Goal: Information Seeking & Learning: Learn about a topic

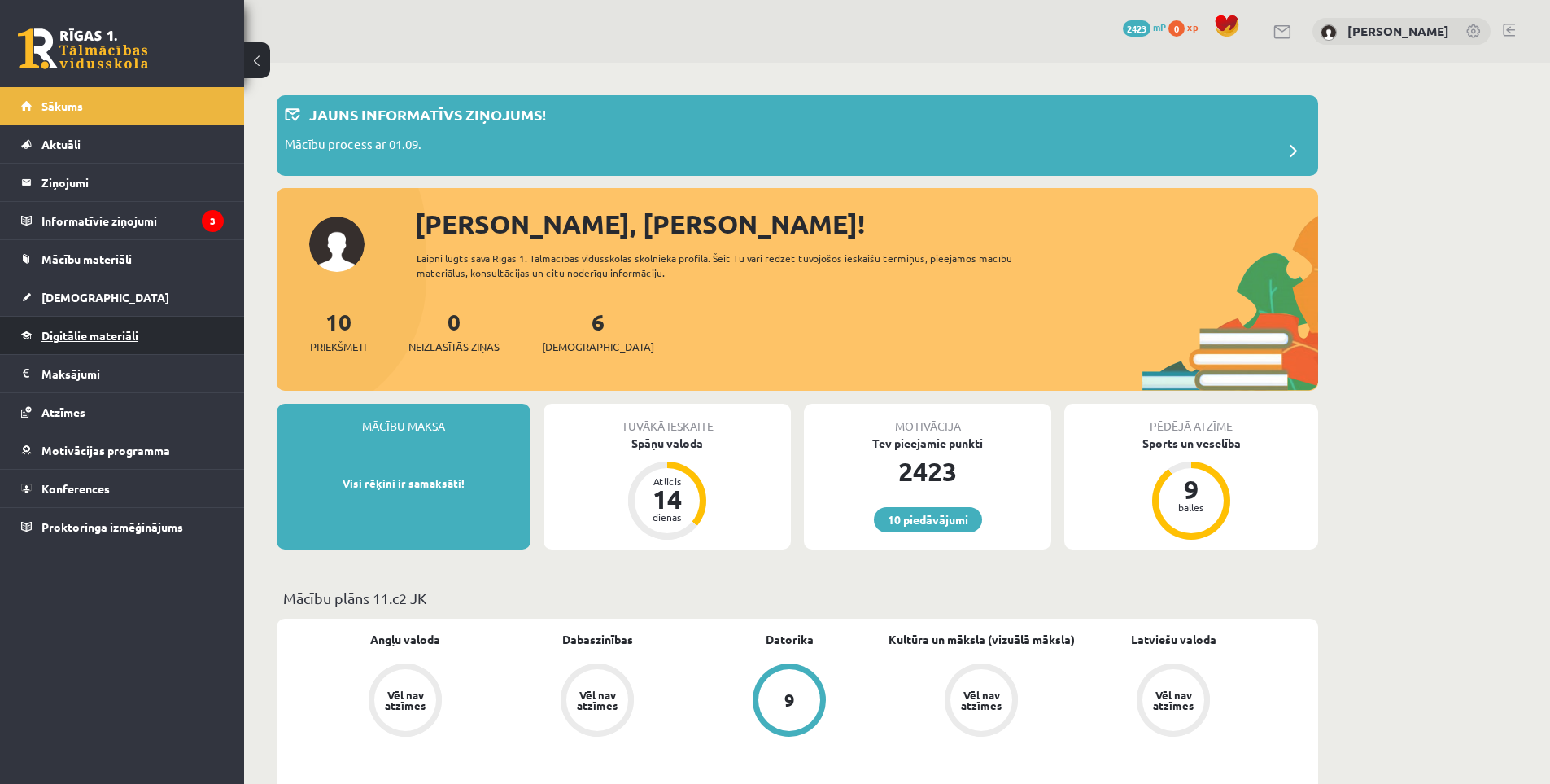
click at [134, 339] on span "Digitālie materiāli" at bounding box center [90, 335] width 97 height 14
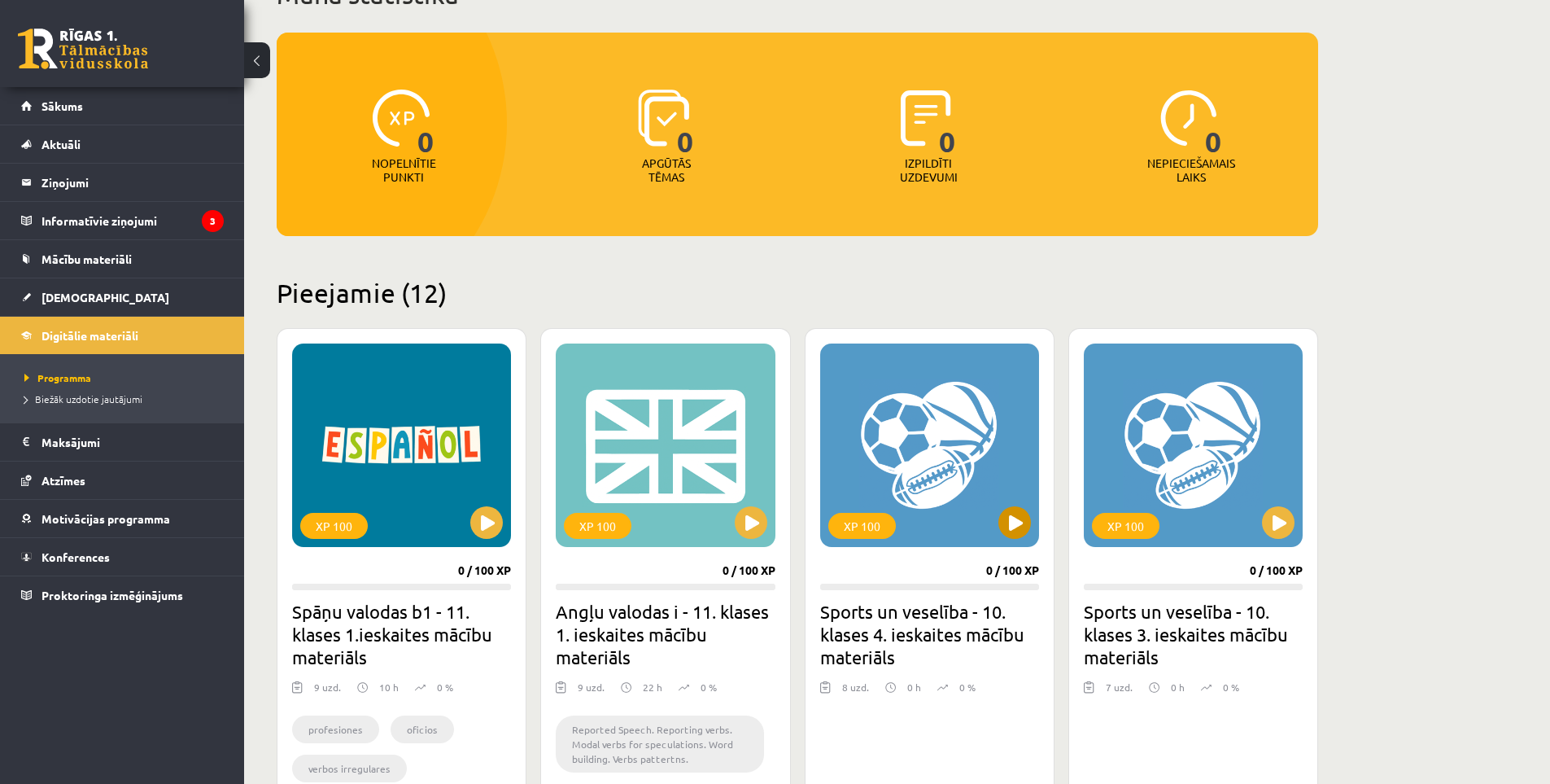
scroll to position [271, 0]
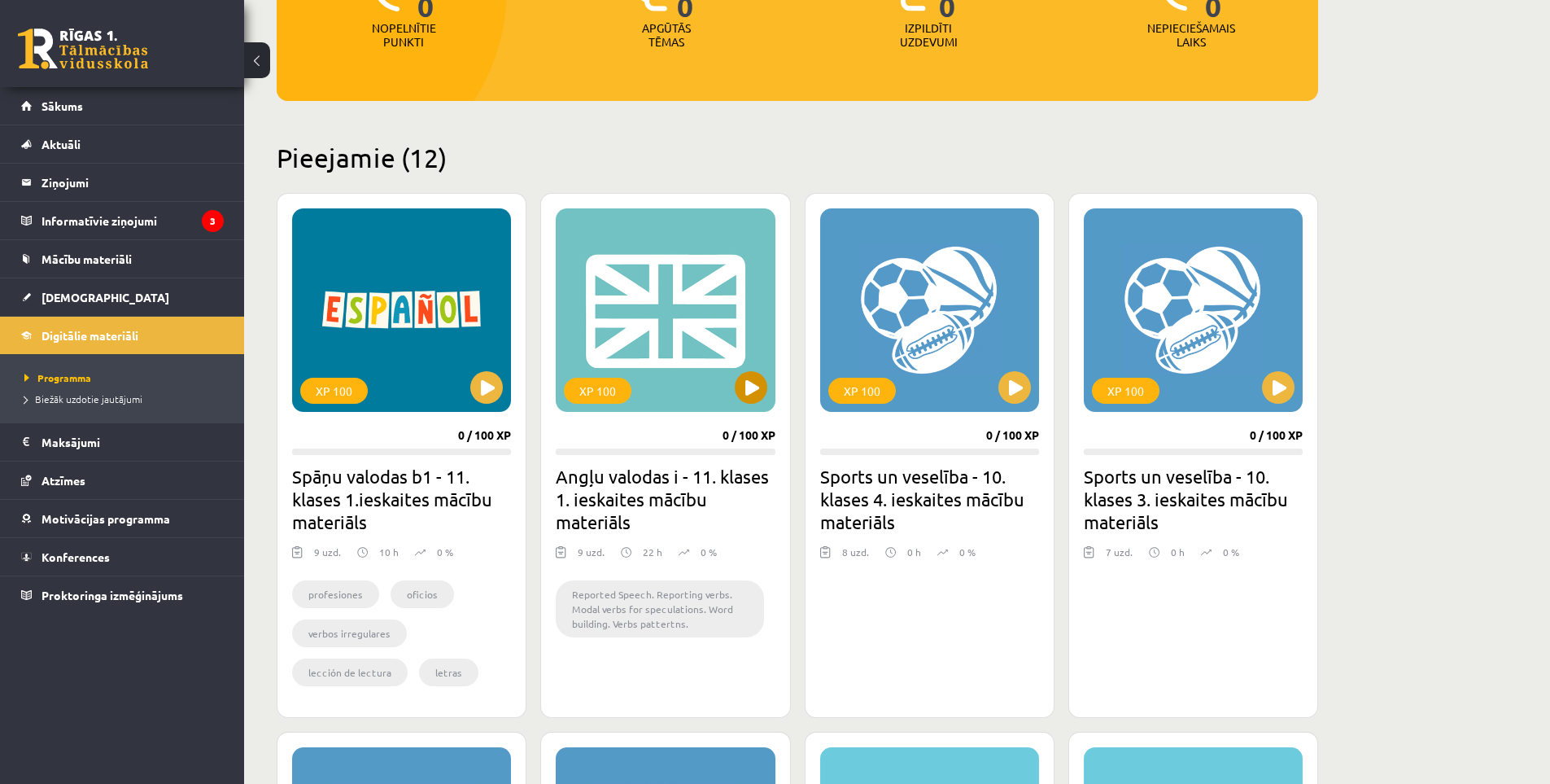
click at [758, 403] on div "XP 100" at bounding box center [666, 309] width 219 height 203
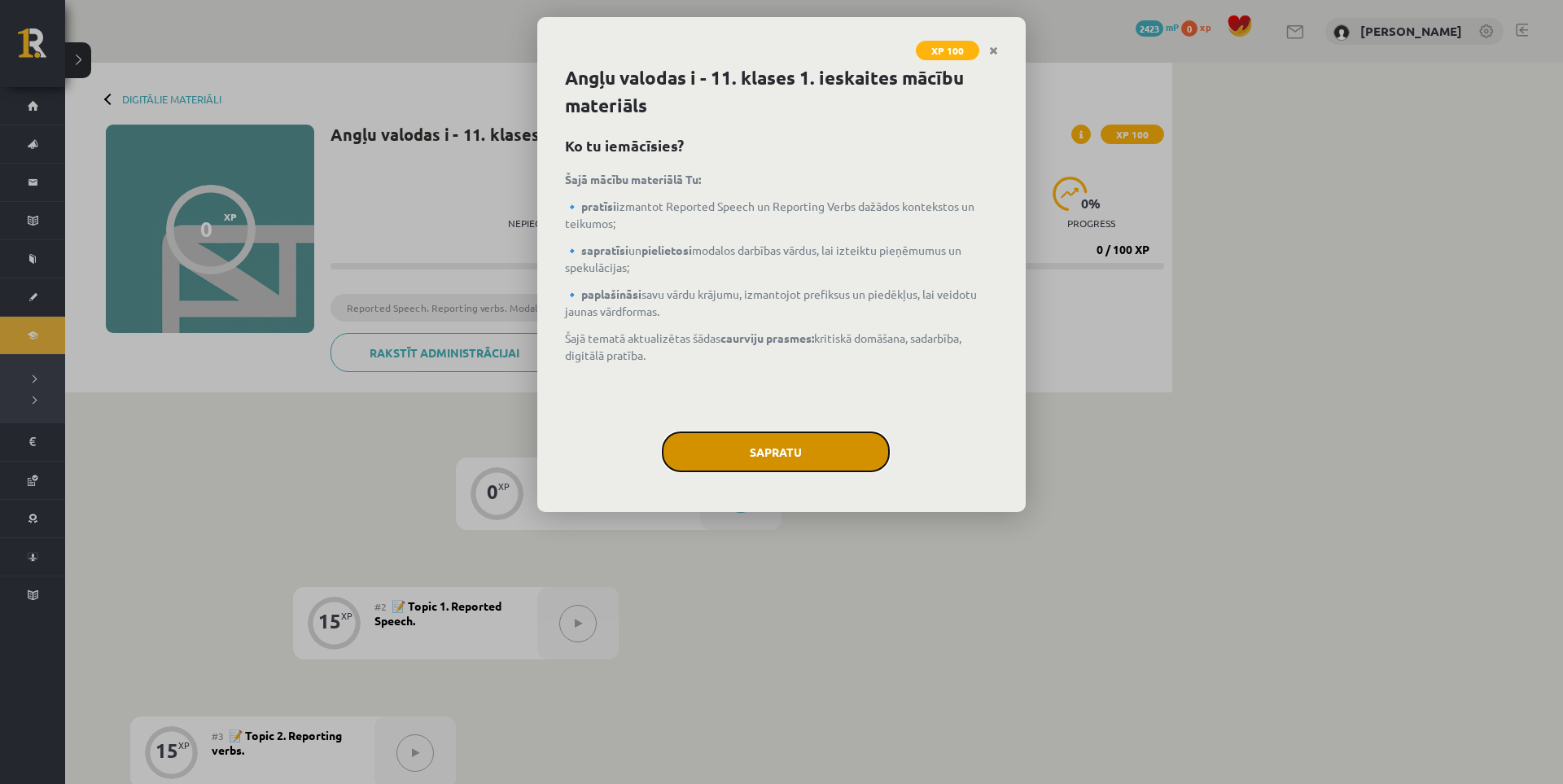
click at [793, 443] on button "Sapratu" at bounding box center [776, 451] width 228 height 41
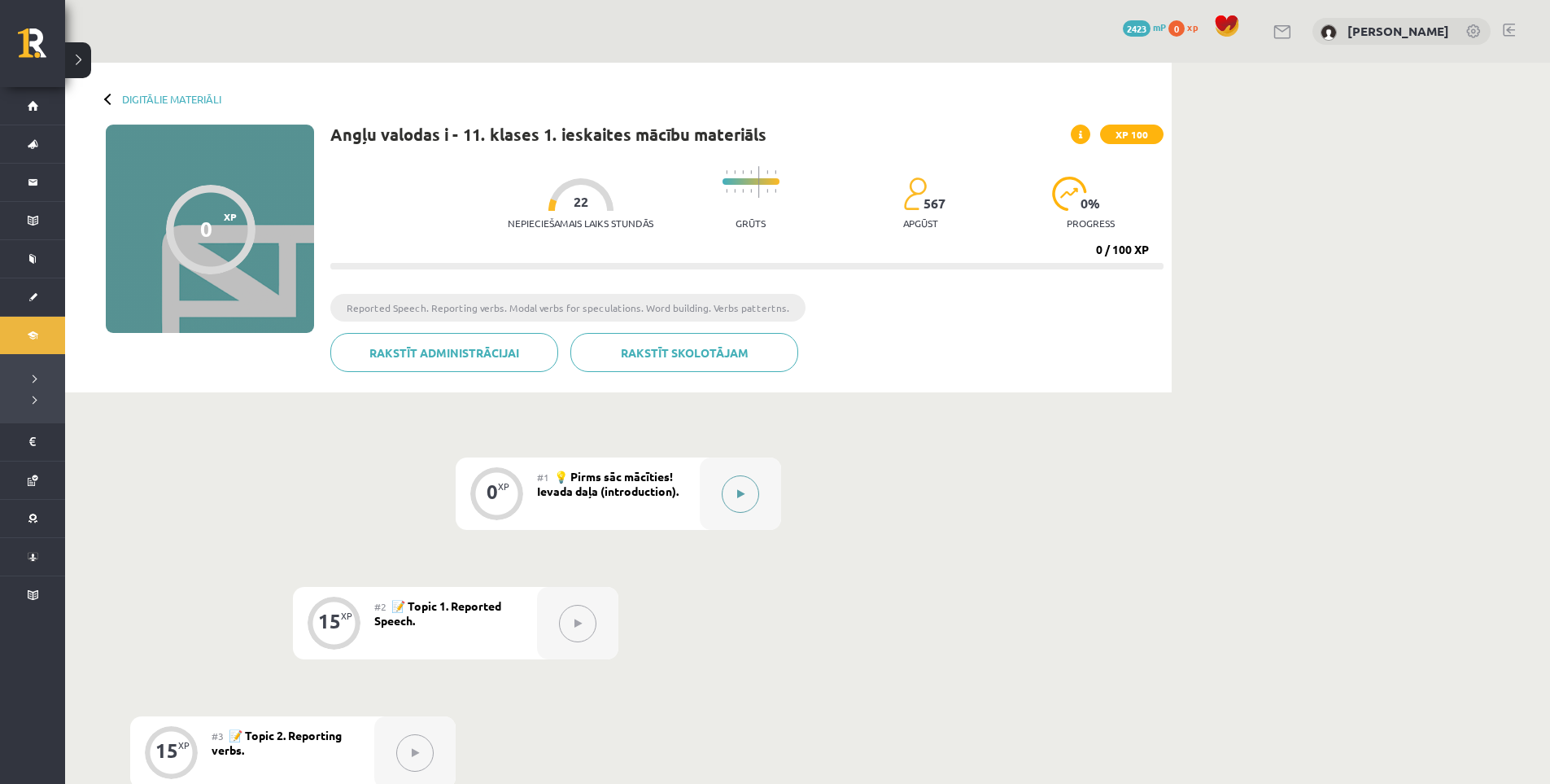
click at [723, 500] on button at bounding box center [740, 494] width 37 height 37
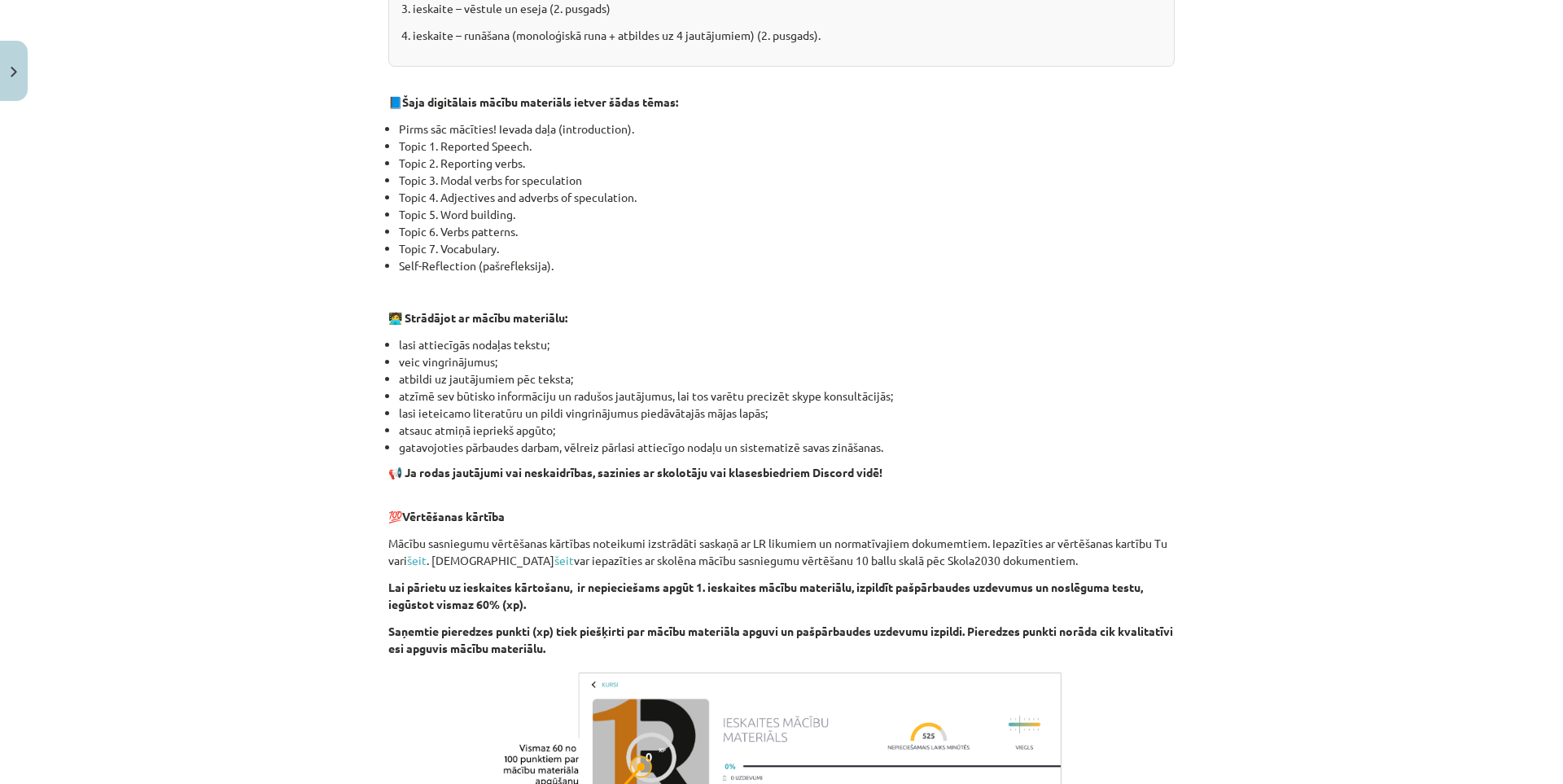
scroll to position [928, 0]
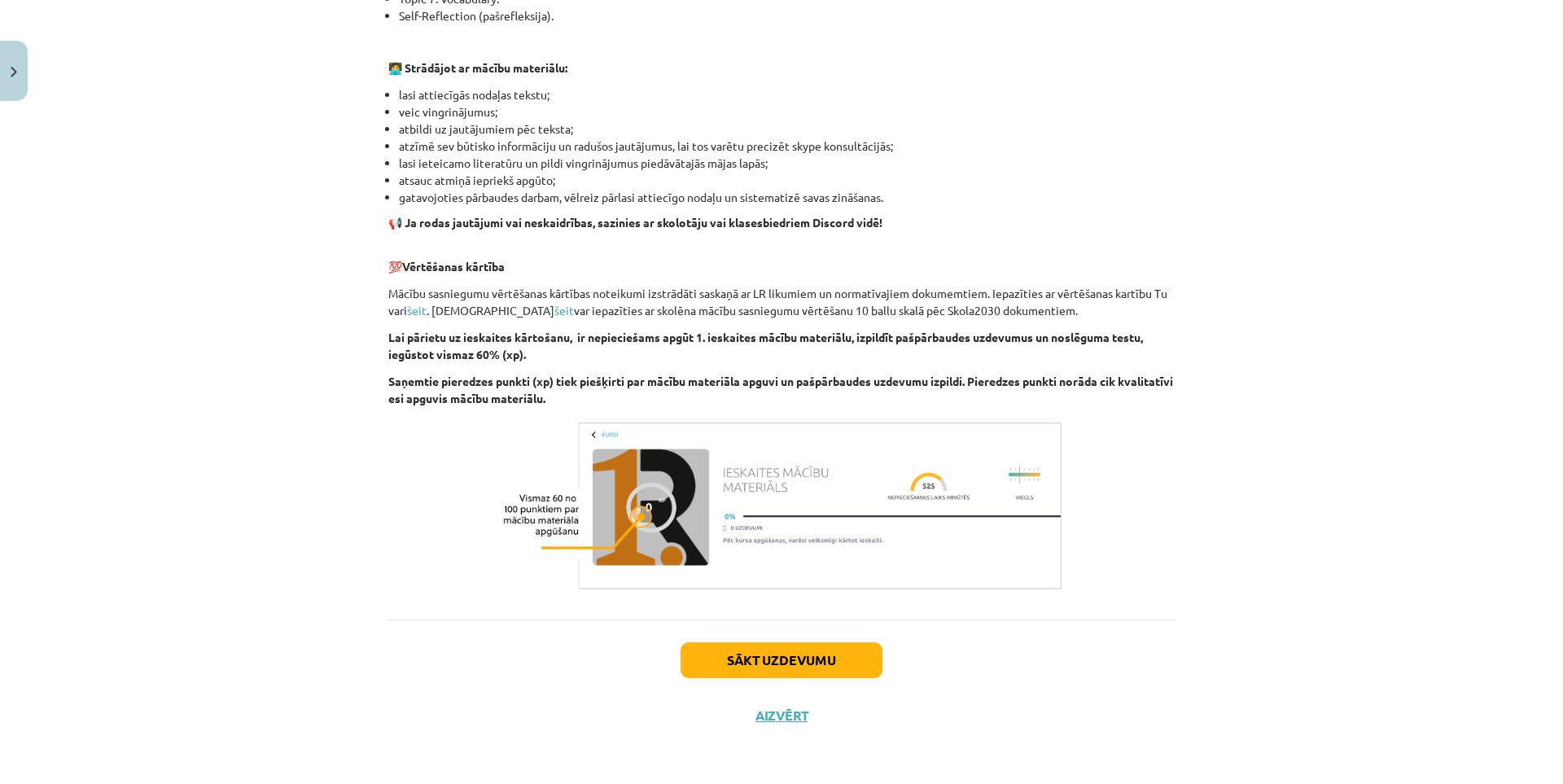
click at [736, 638] on div "Sākt uzdevumu Aizvērt" at bounding box center [781, 676] width 786 height 114
click at [756, 663] on button "Sākt uzdevumu" at bounding box center [781, 660] width 202 height 36
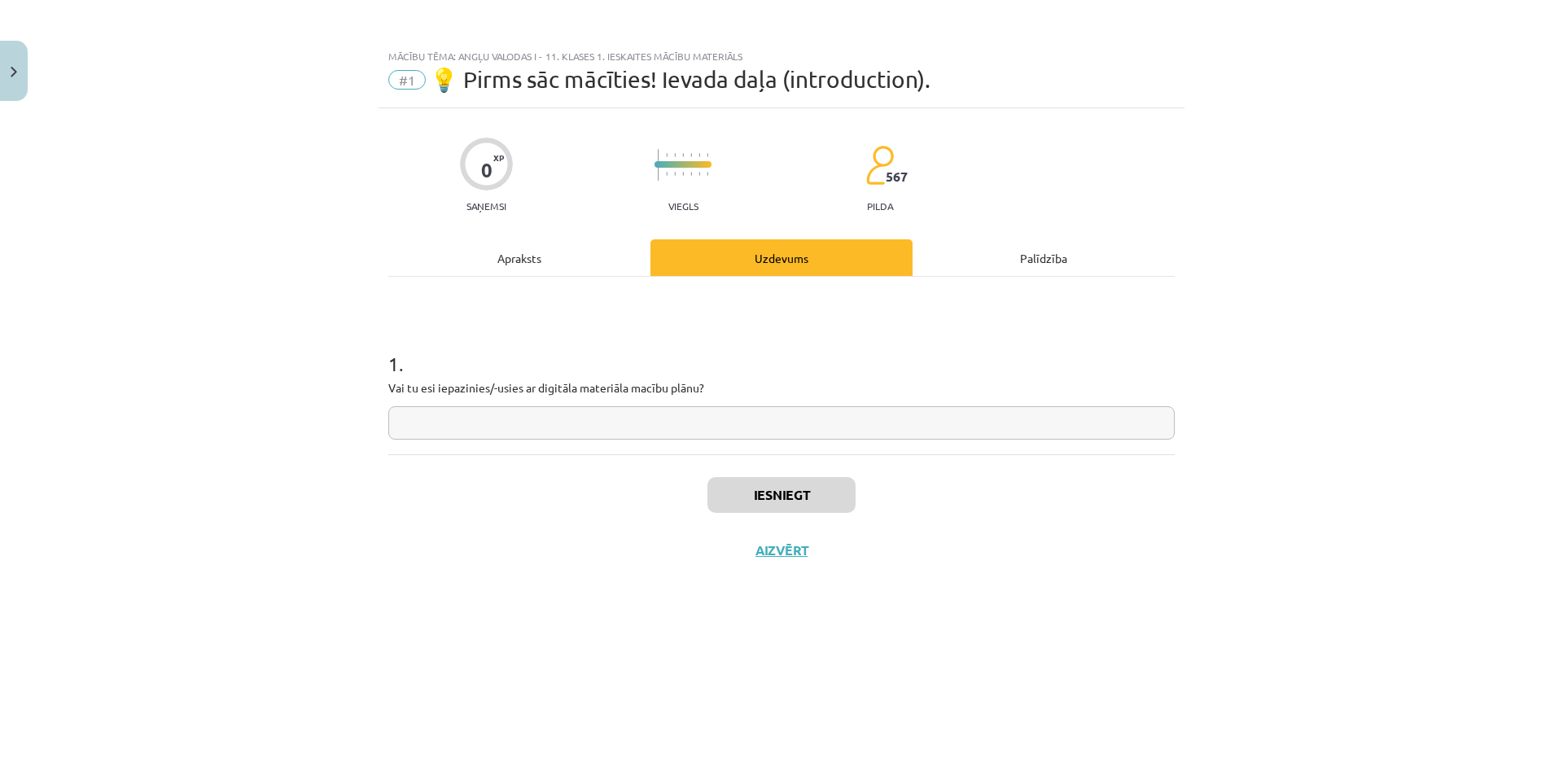
scroll to position [0, 0]
click at [586, 421] on input "text" at bounding box center [781, 422] width 786 height 33
click at [527, 262] on div "Apraksts" at bounding box center [519, 258] width 262 height 36
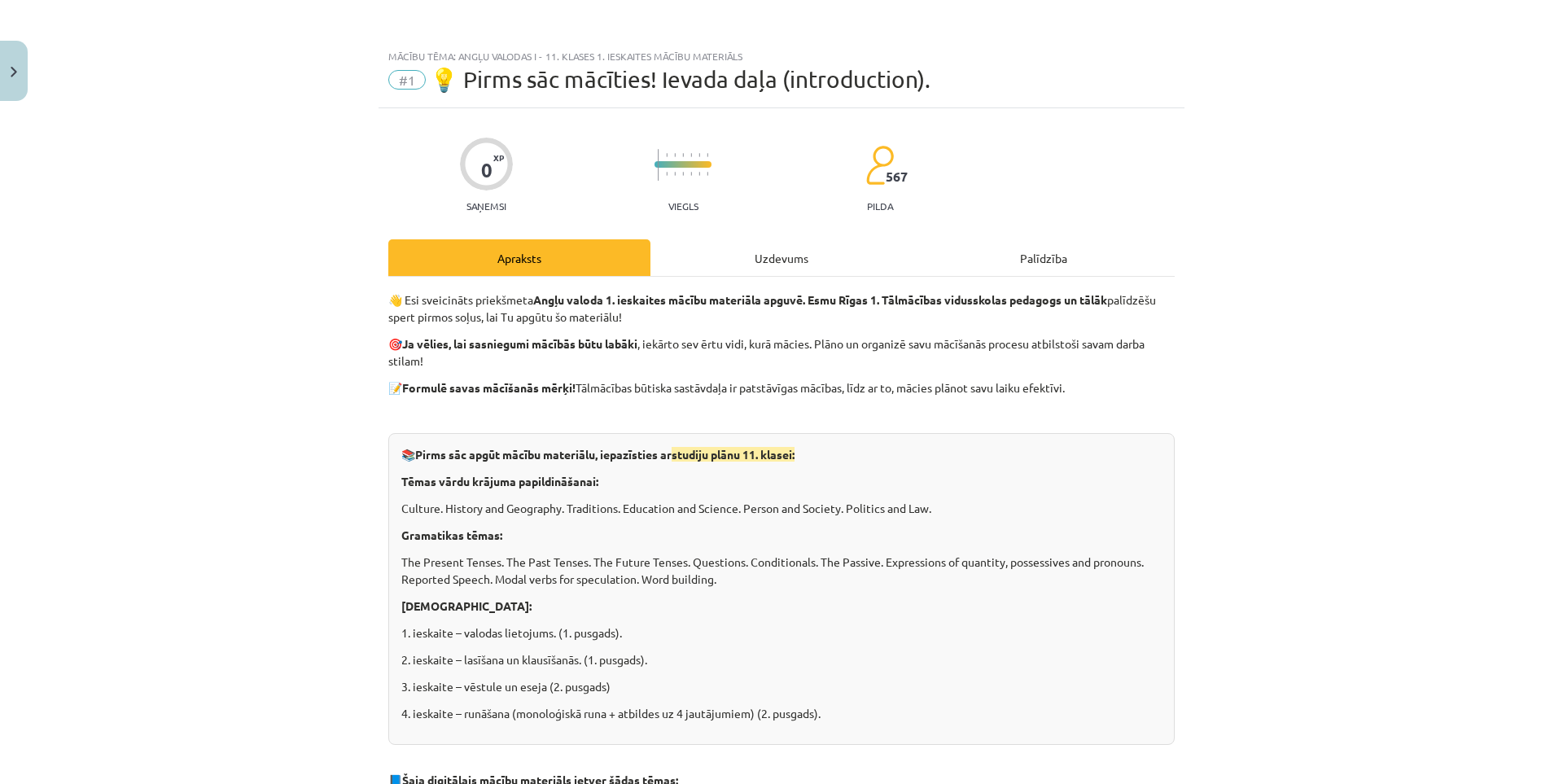
scroll to position [928, 0]
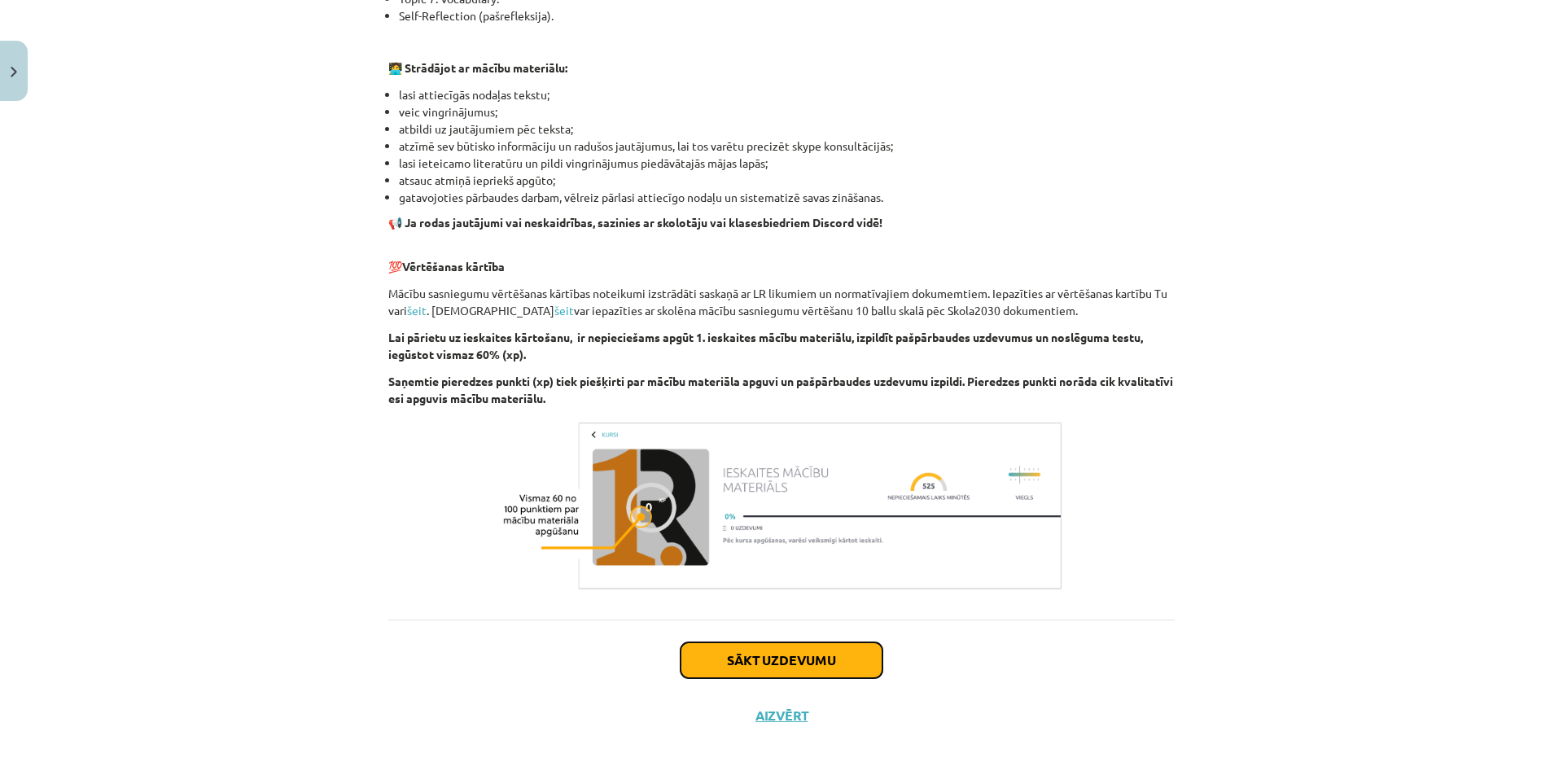
click at [743, 648] on button "Sākt uzdevumu" at bounding box center [781, 660] width 202 height 36
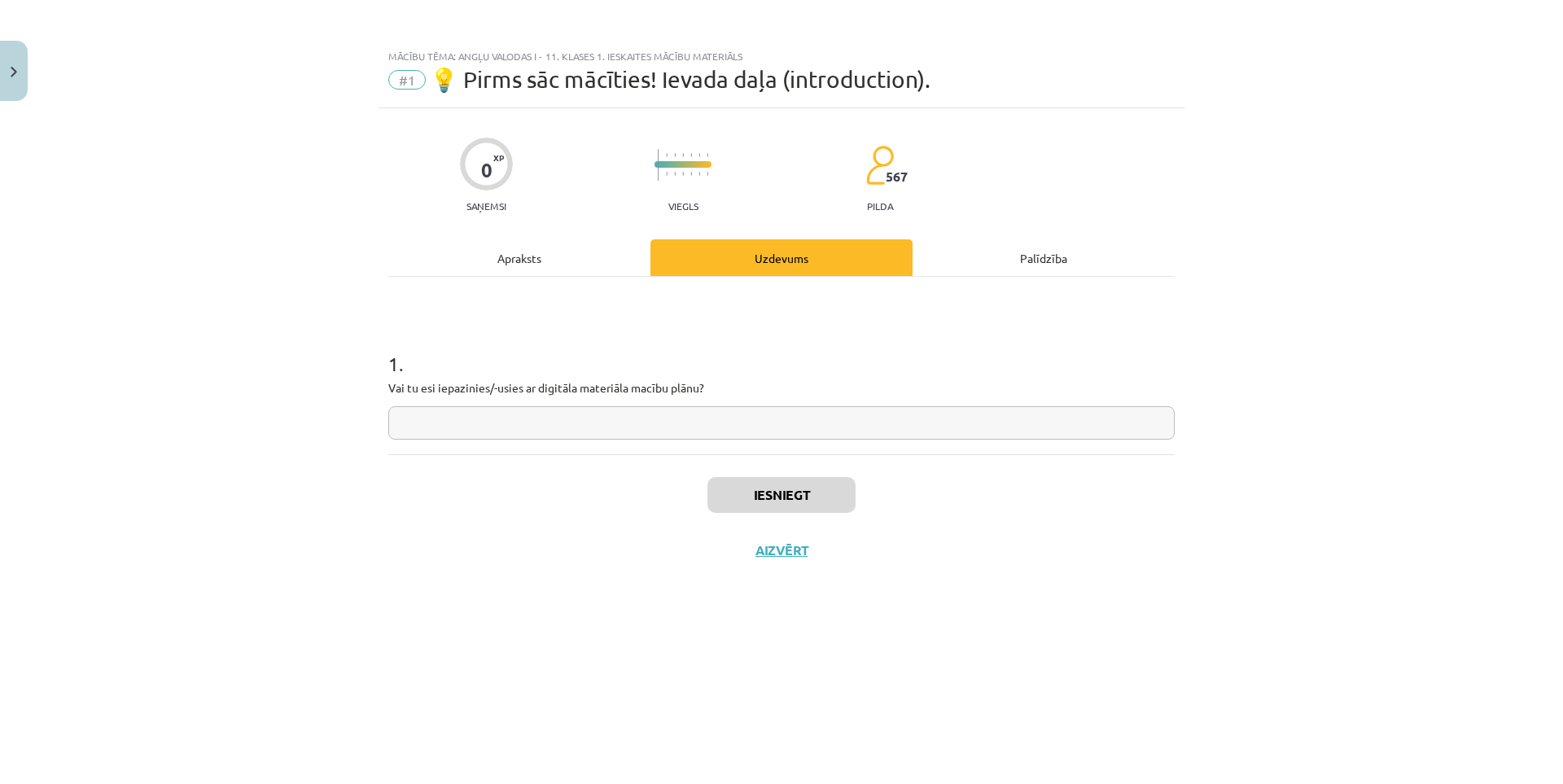
click at [535, 429] on input "text" at bounding box center [781, 422] width 786 height 33
type input "**"
click at [809, 498] on button "Iesniegt" at bounding box center [782, 495] width 148 height 36
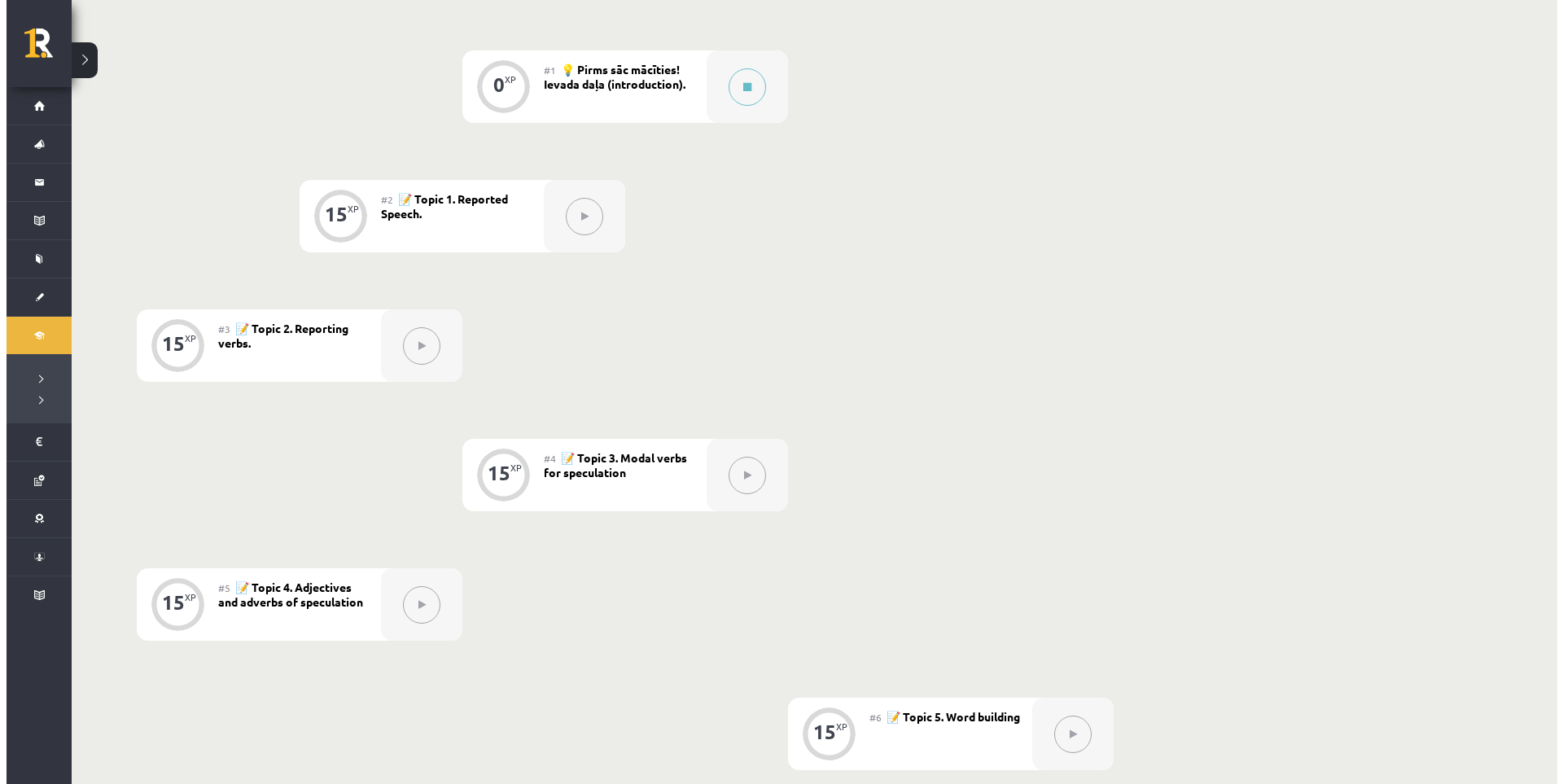
scroll to position [271, 0]
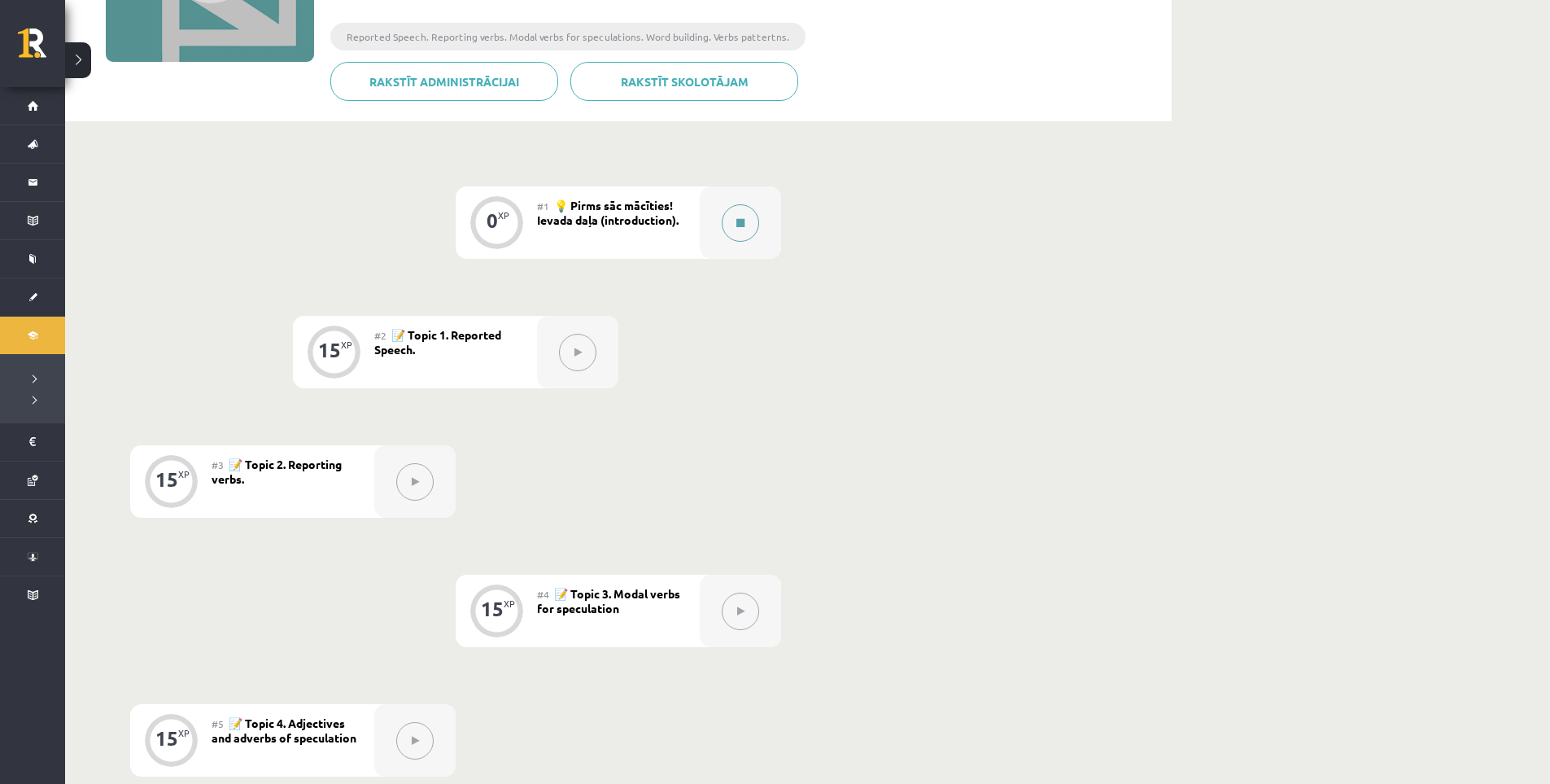
click at [739, 222] on icon at bounding box center [740, 222] width 8 height 10
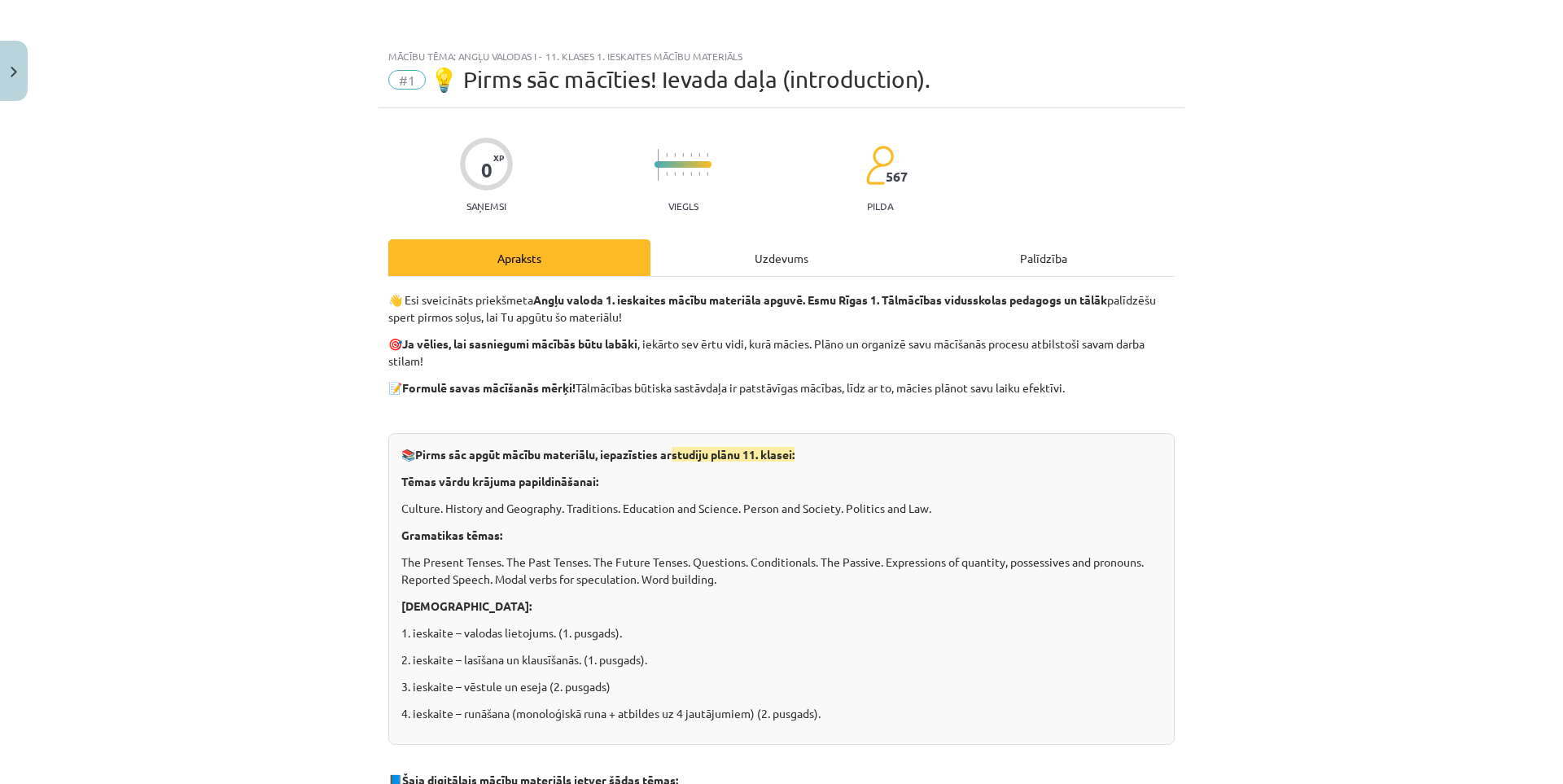
click at [771, 252] on div "Uzdevums" at bounding box center [782, 258] width 262 height 36
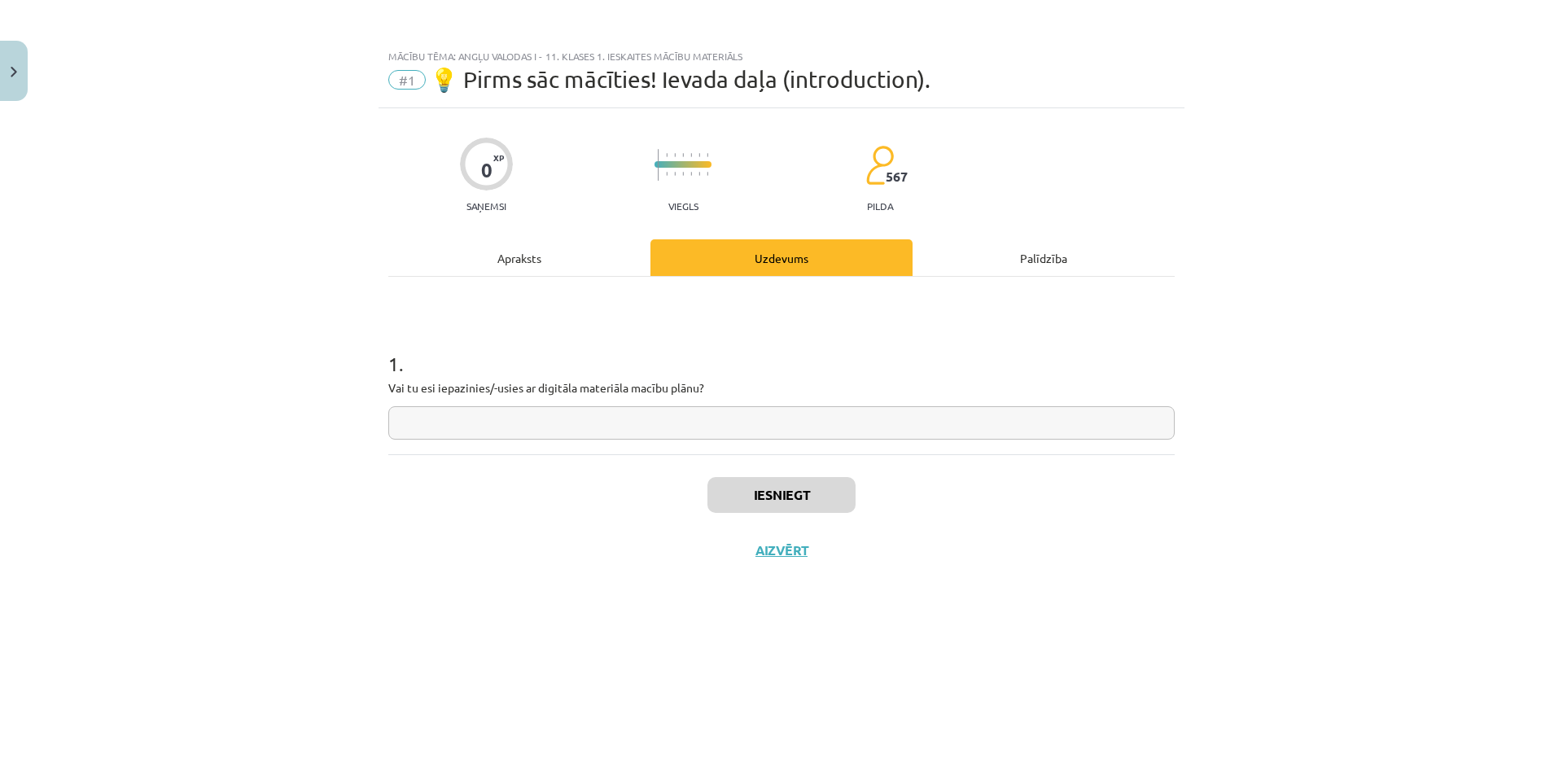
click at [701, 429] on input "text" at bounding box center [781, 422] width 786 height 33
type input "**"
click at [771, 488] on button "Iesniegt" at bounding box center [782, 495] width 148 height 36
click at [800, 549] on button "Nākamā nodarbība" at bounding box center [782, 560] width 159 height 37
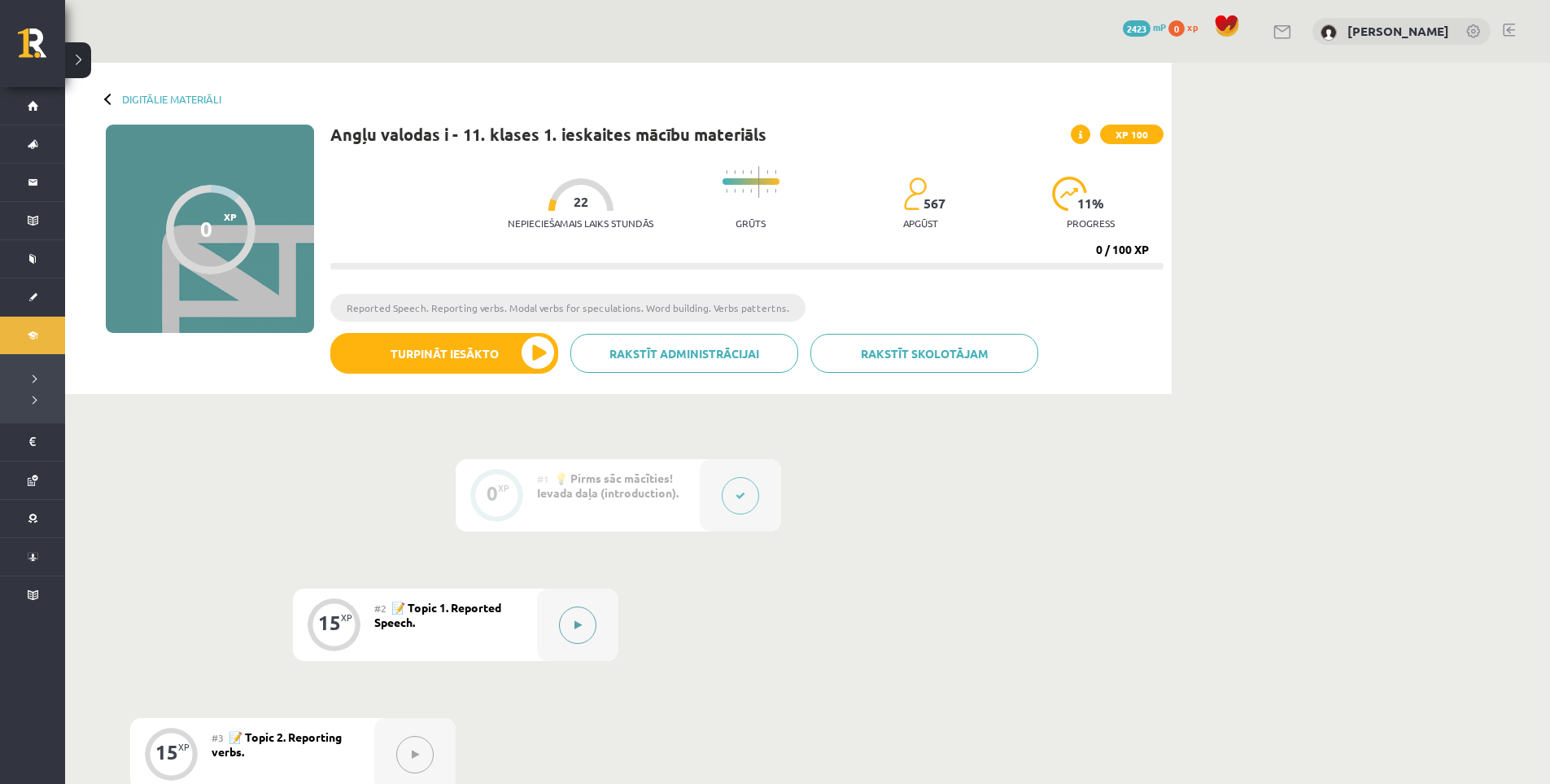
click at [581, 622] on icon at bounding box center [578, 625] width 7 height 10
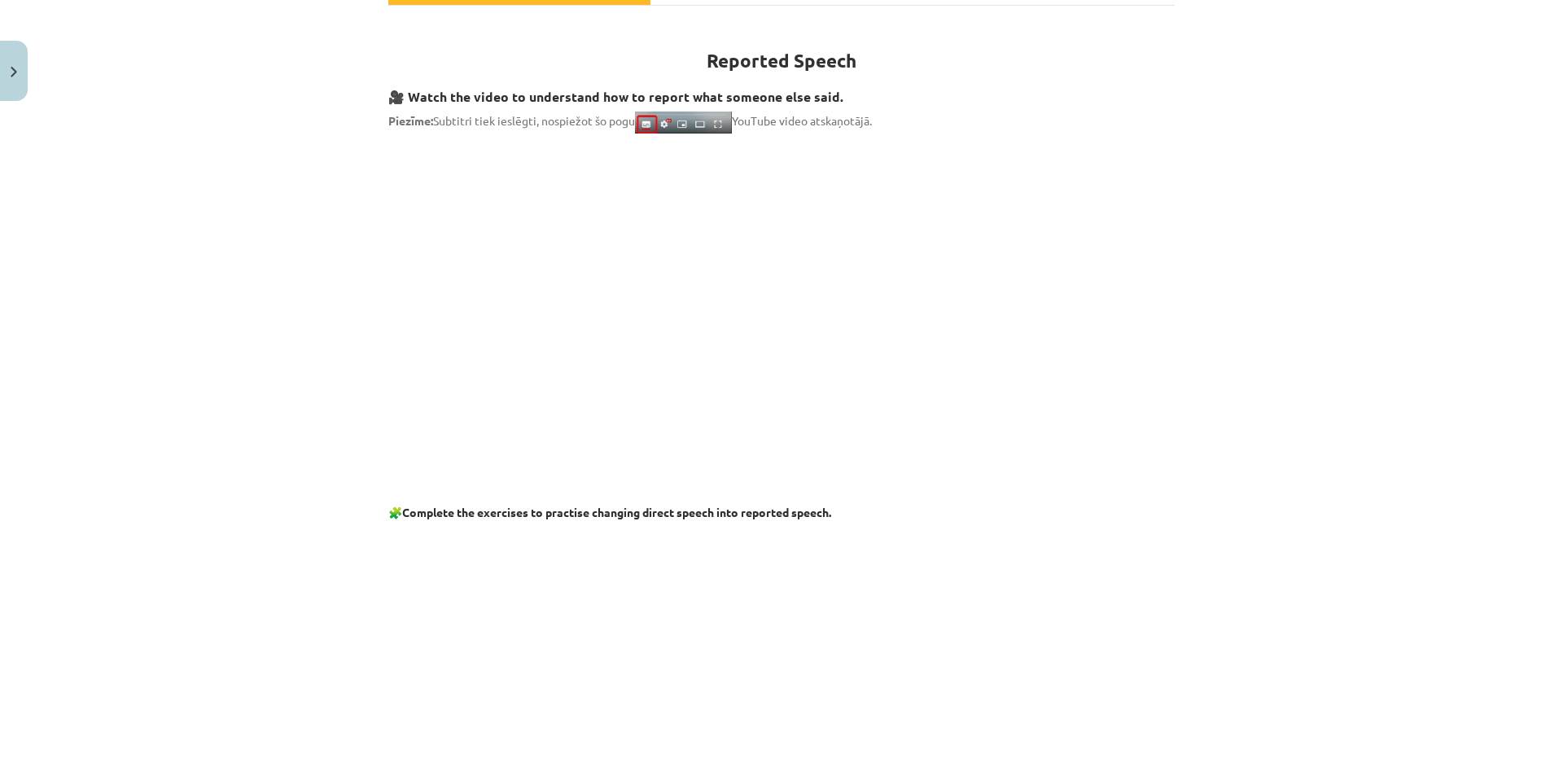
scroll to position [407, 0]
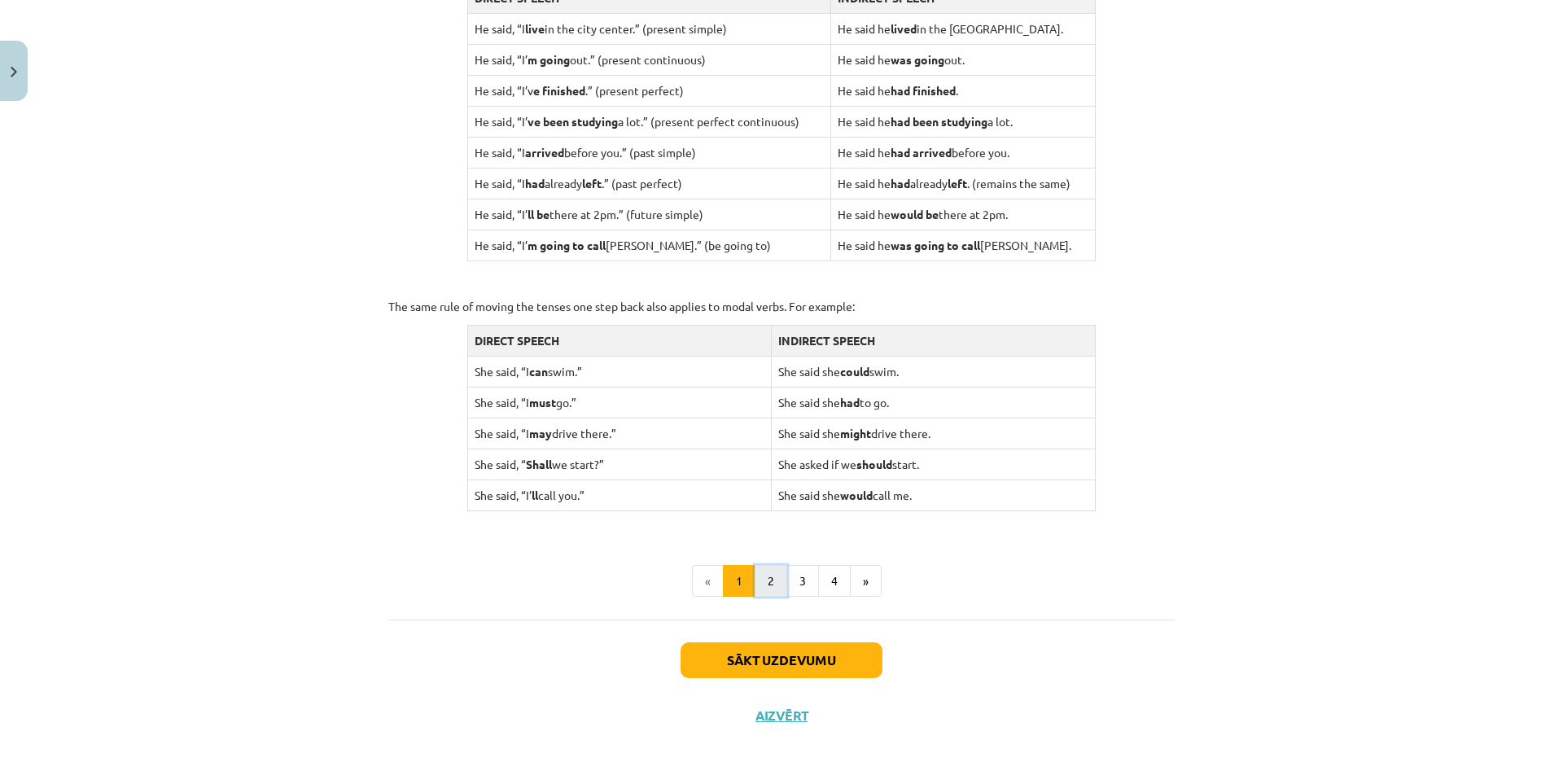
click at [770, 587] on button "2" at bounding box center [771, 581] width 33 height 33
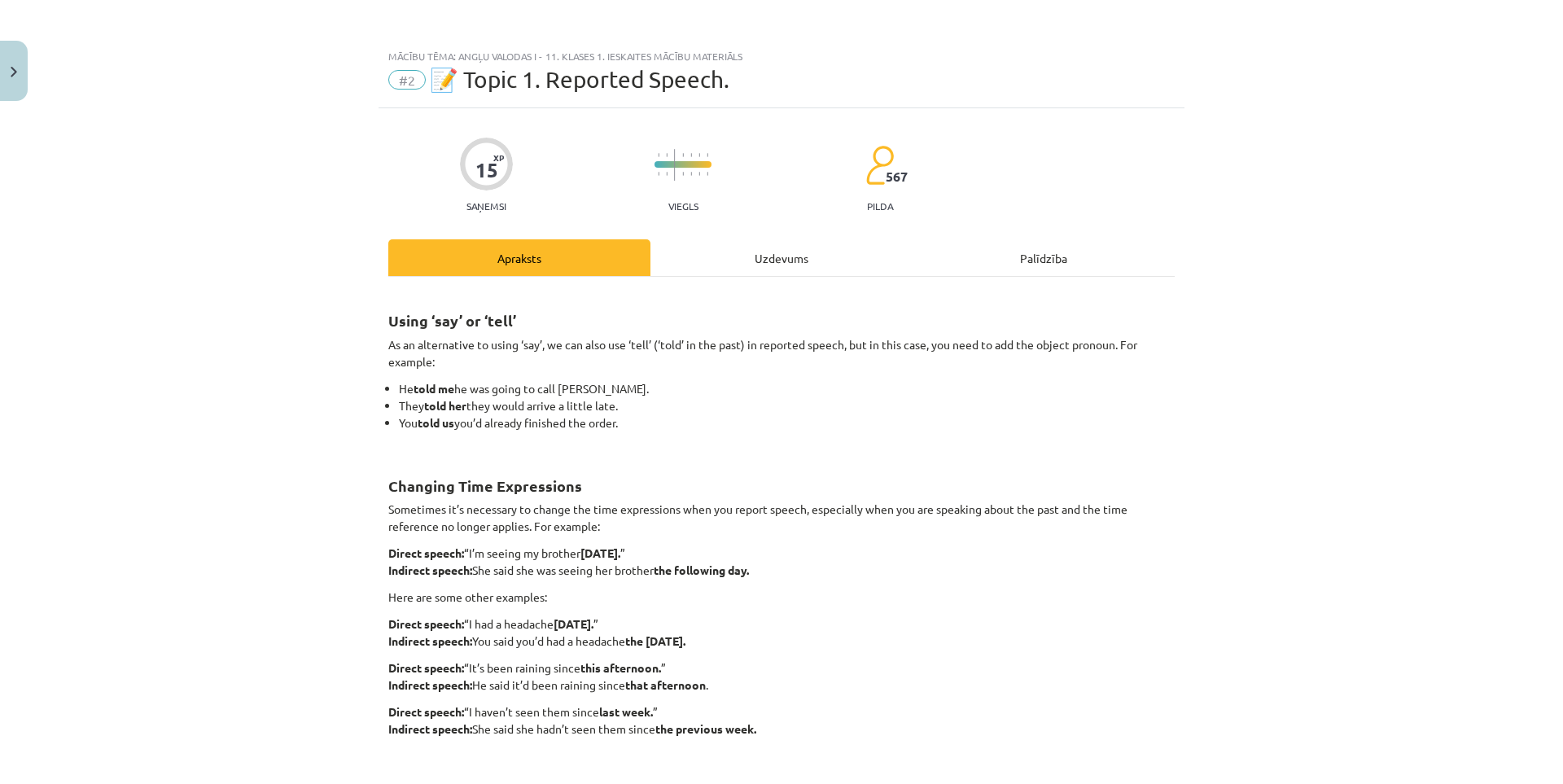
scroll to position [136, 0]
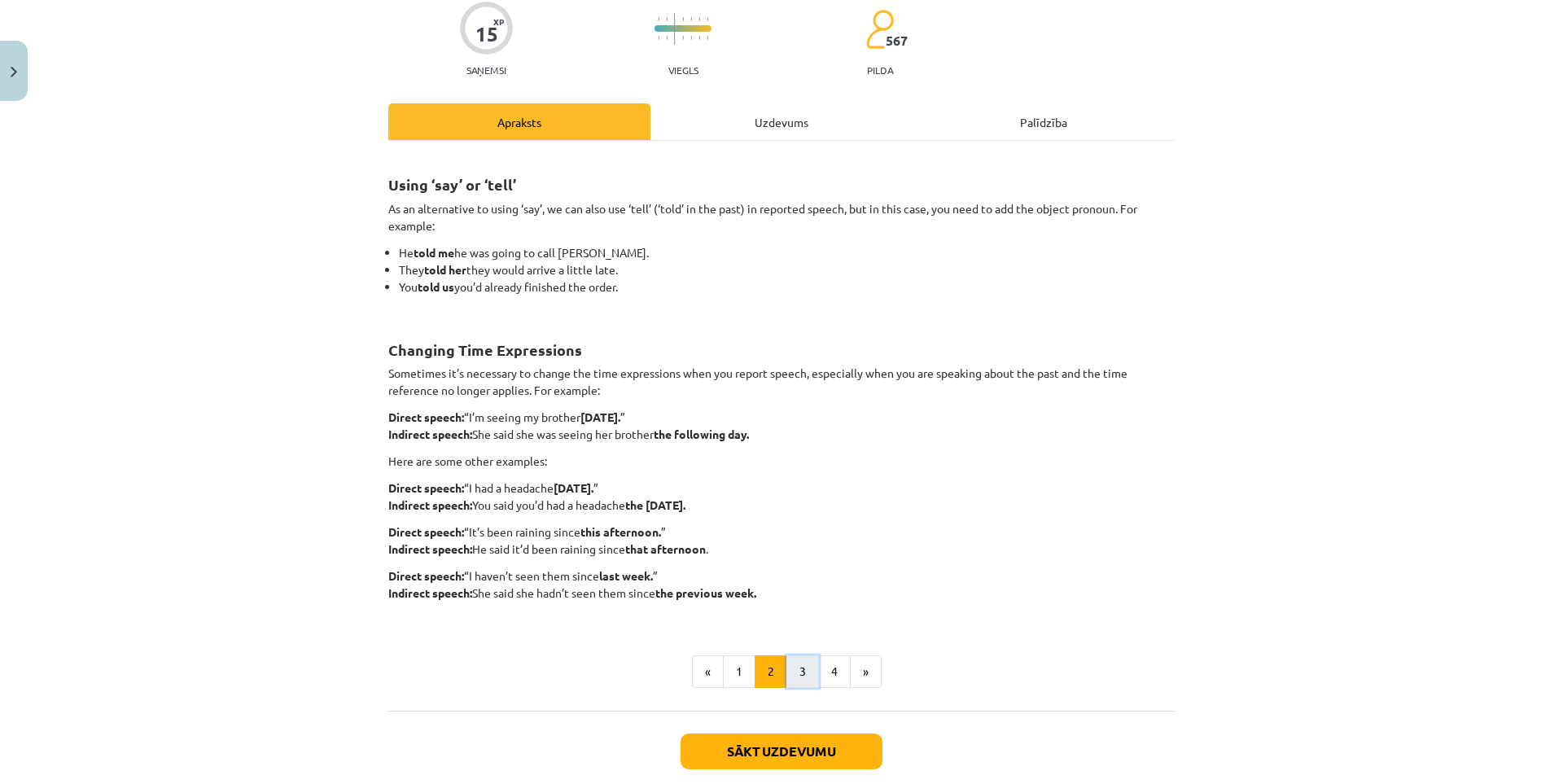
click at [807, 666] on button "3" at bounding box center [802, 671] width 33 height 33
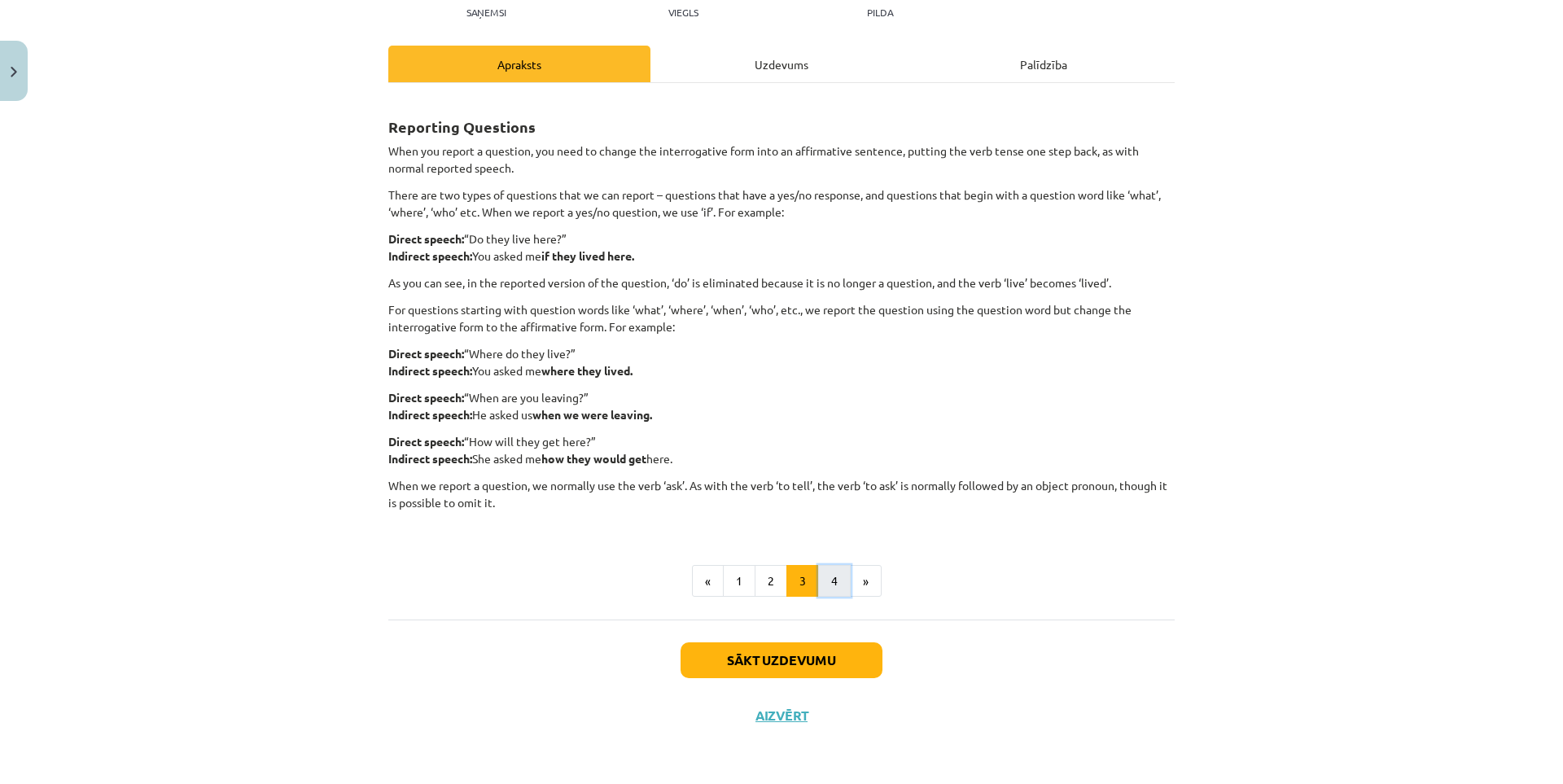
click at [827, 586] on button "4" at bounding box center [834, 581] width 33 height 33
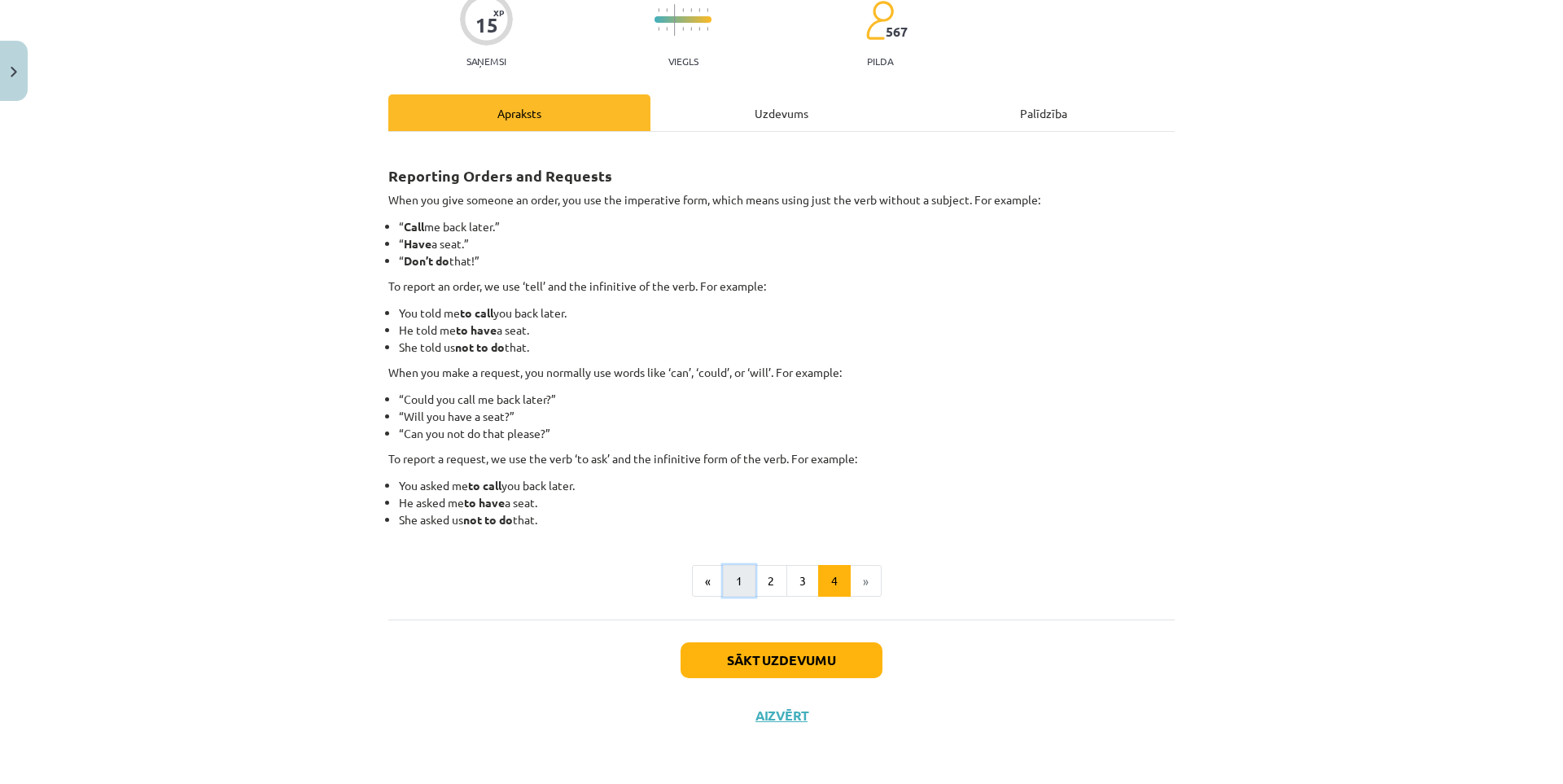
click at [729, 581] on button "1" at bounding box center [739, 581] width 33 height 33
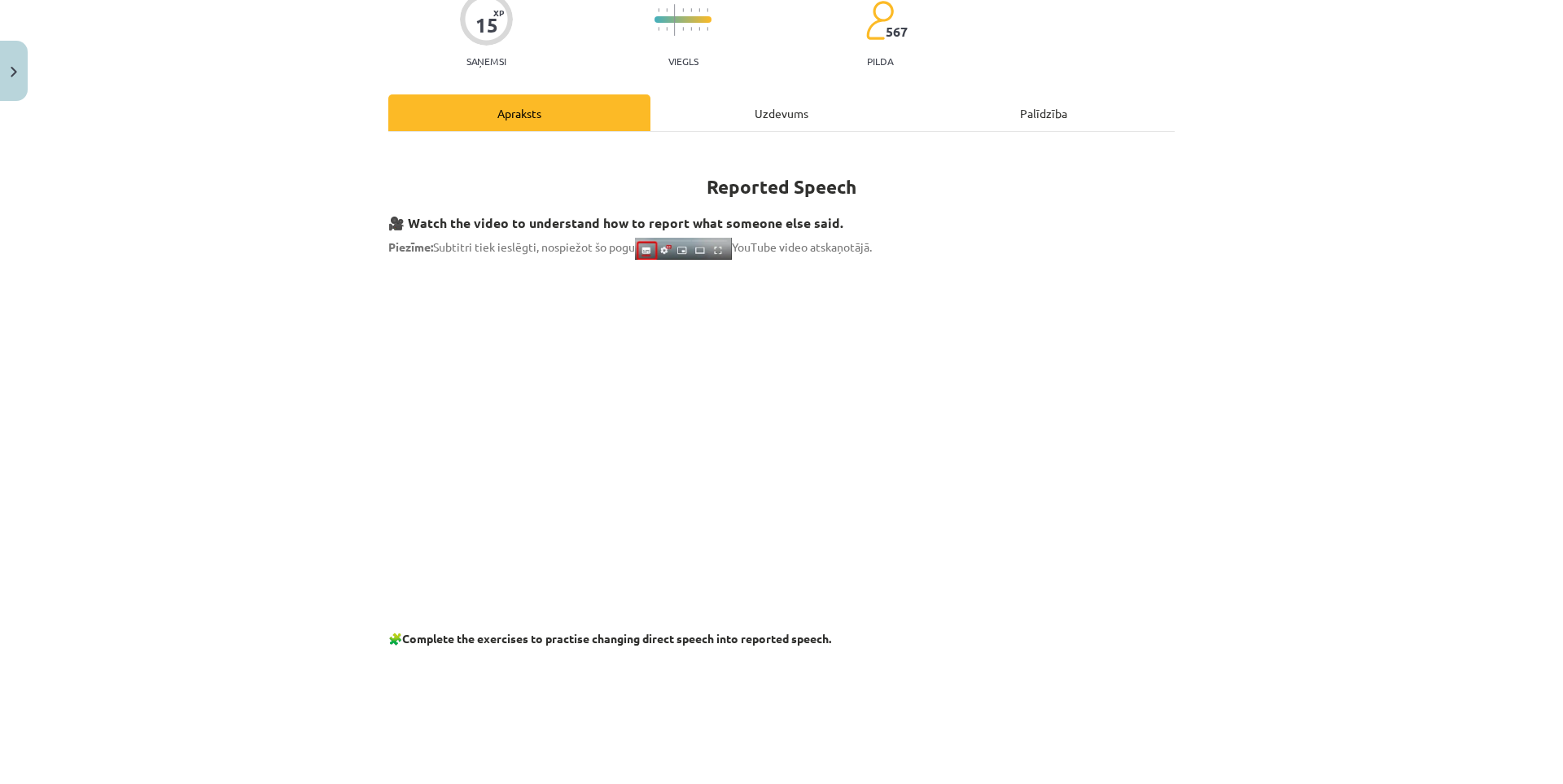
scroll to position [0, 0]
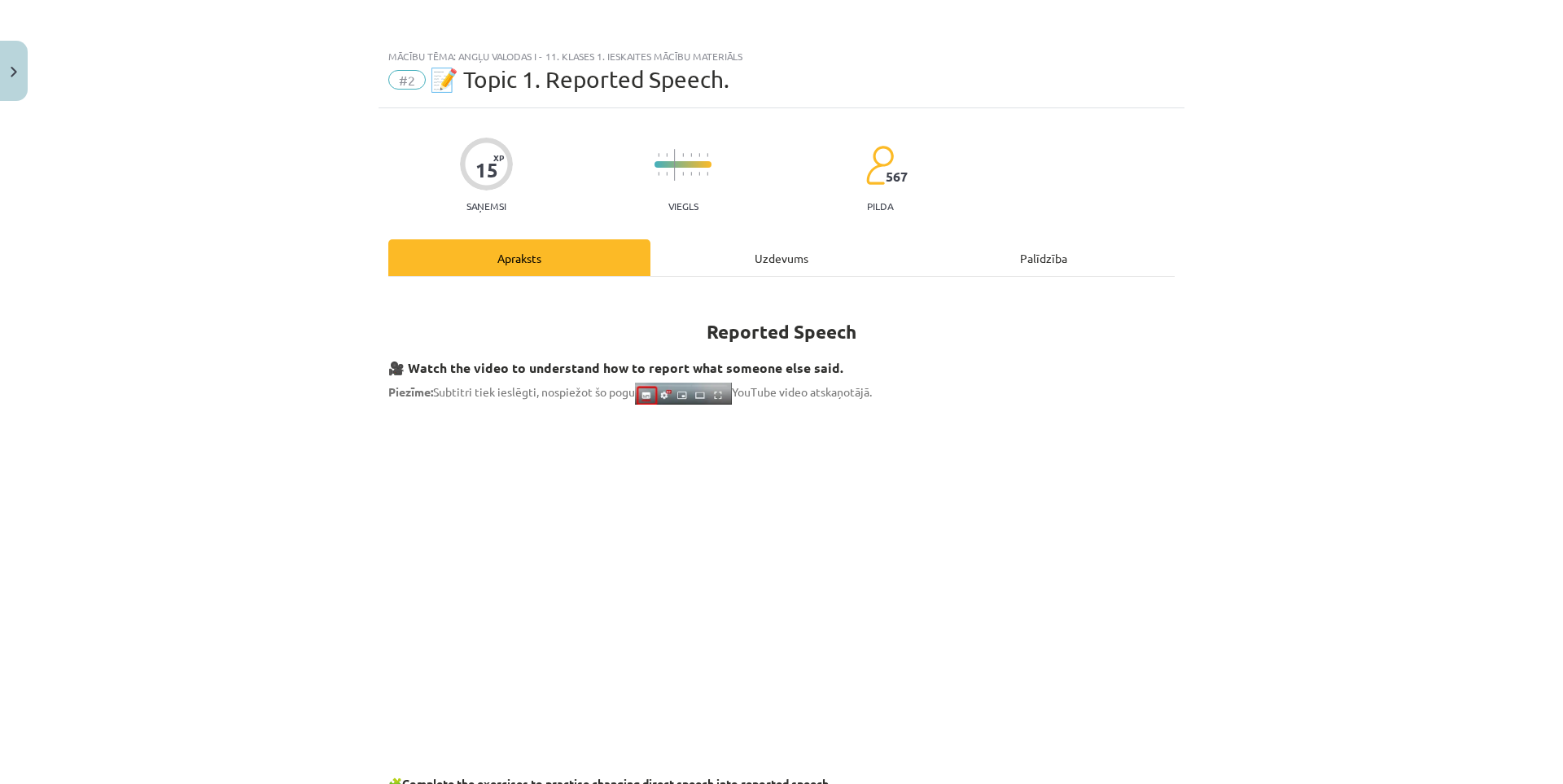
click at [712, 250] on div "Uzdevums" at bounding box center [782, 258] width 262 height 36
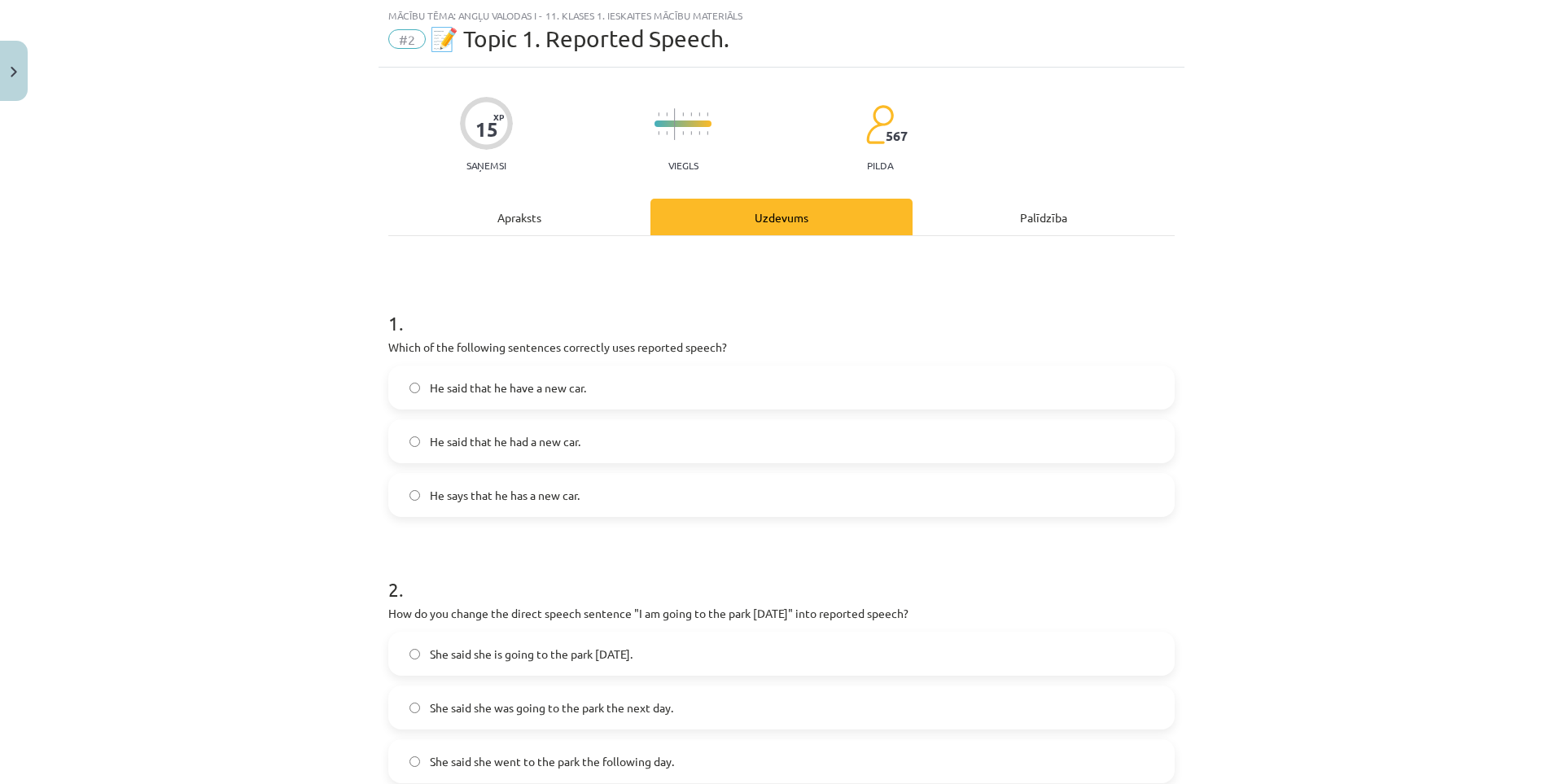
click at [489, 223] on div "Apraksts" at bounding box center [519, 217] width 262 height 36
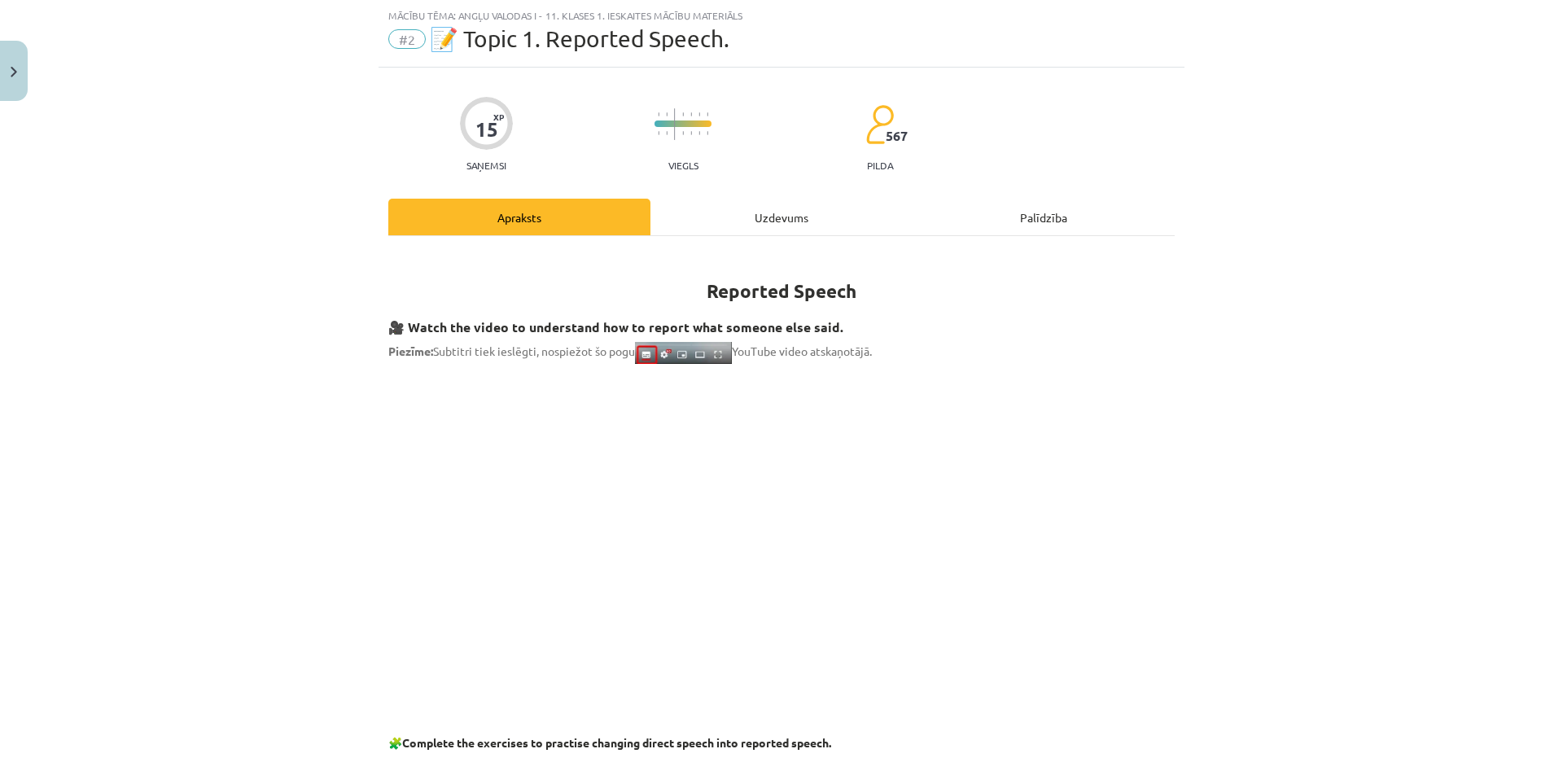
click at [769, 707] on p at bounding box center [781, 715] width 786 height 17
click at [351, 524] on div "Mācību tēma: Angļu valodas i - 11. klases 1. ieskaites mācību materiāls #2 📝 To…" at bounding box center [782, 392] width 1563 height 784
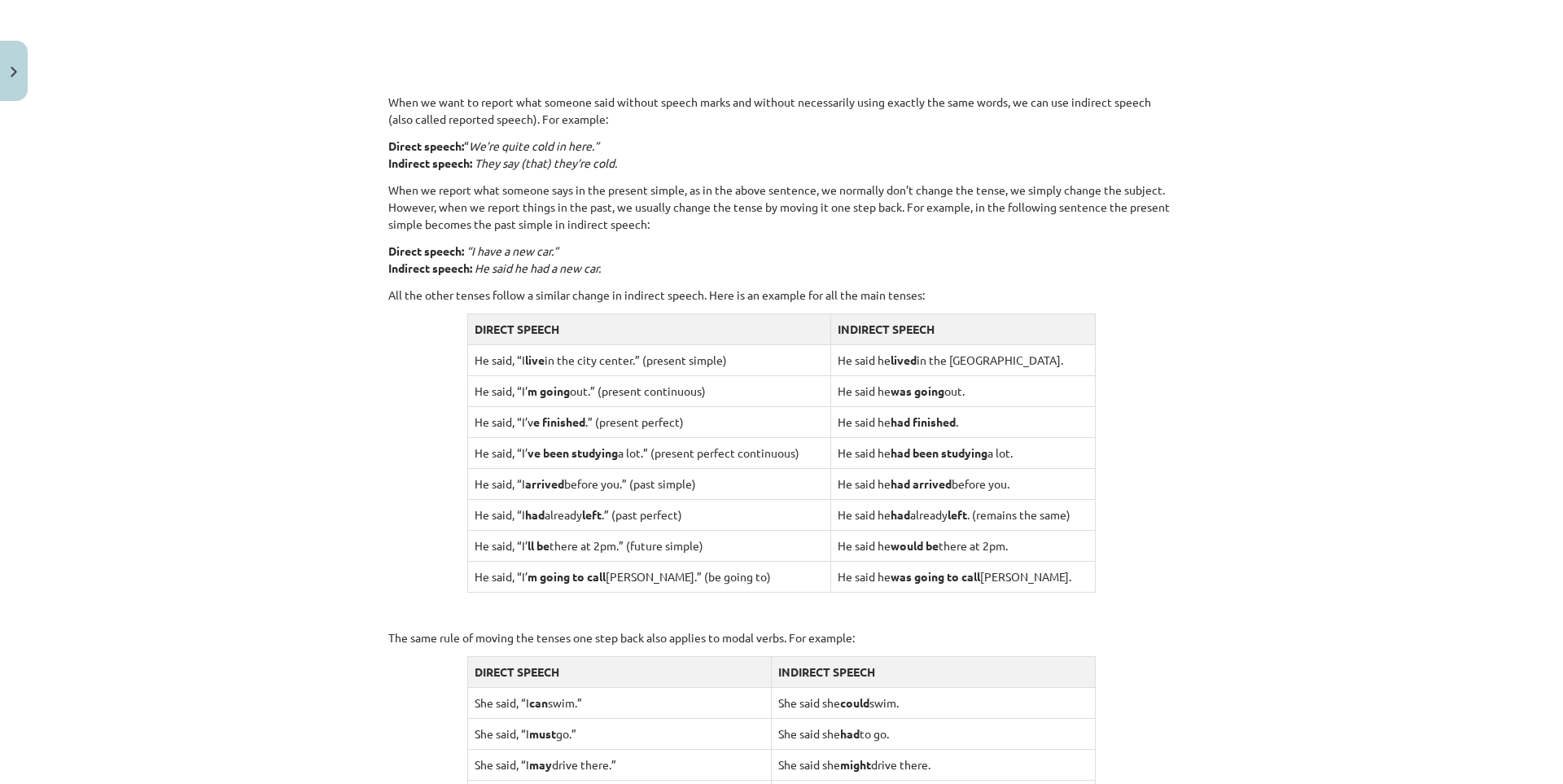
scroll to position [1416, 0]
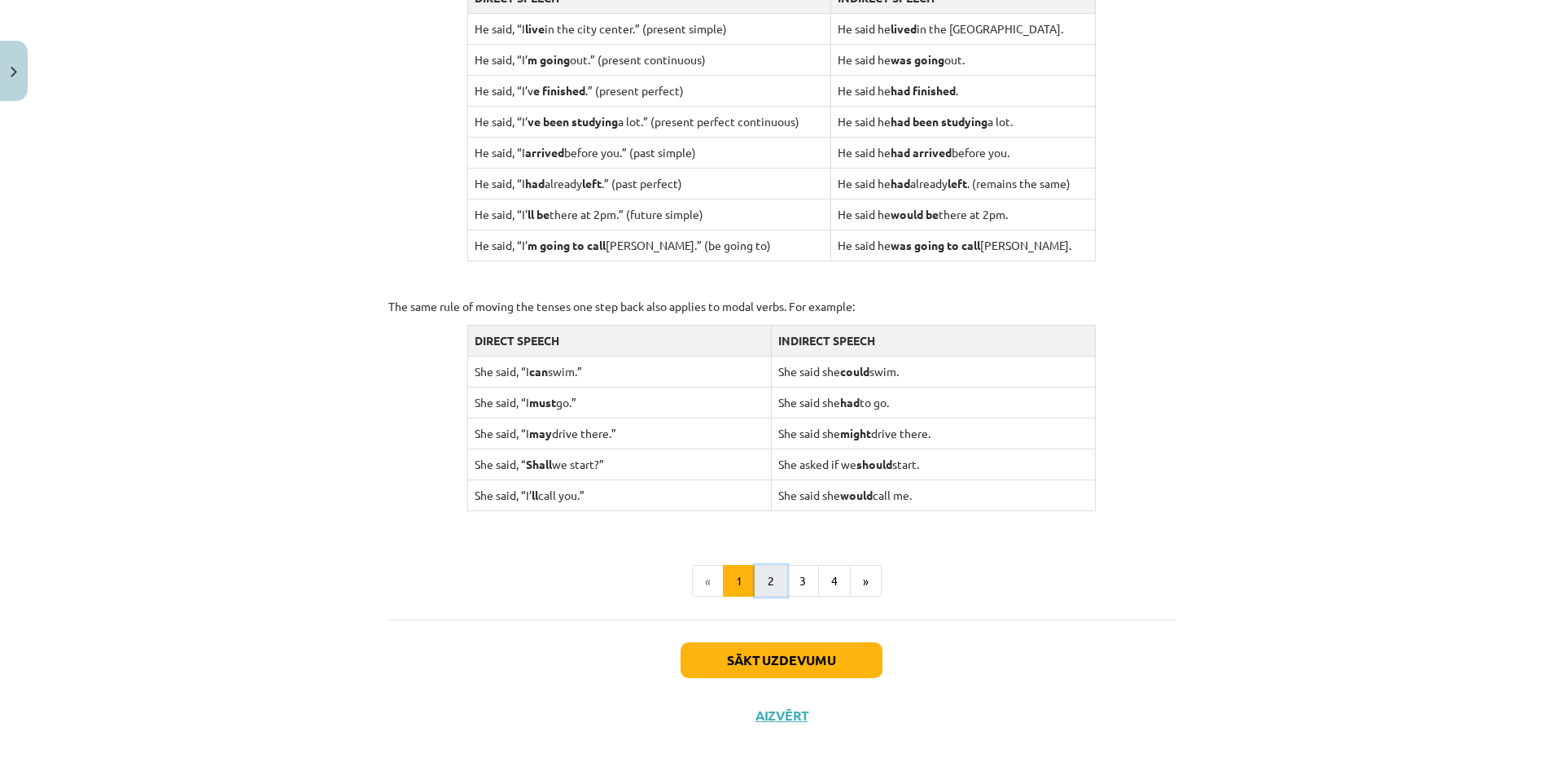
click at [763, 587] on button "2" at bounding box center [771, 581] width 33 height 33
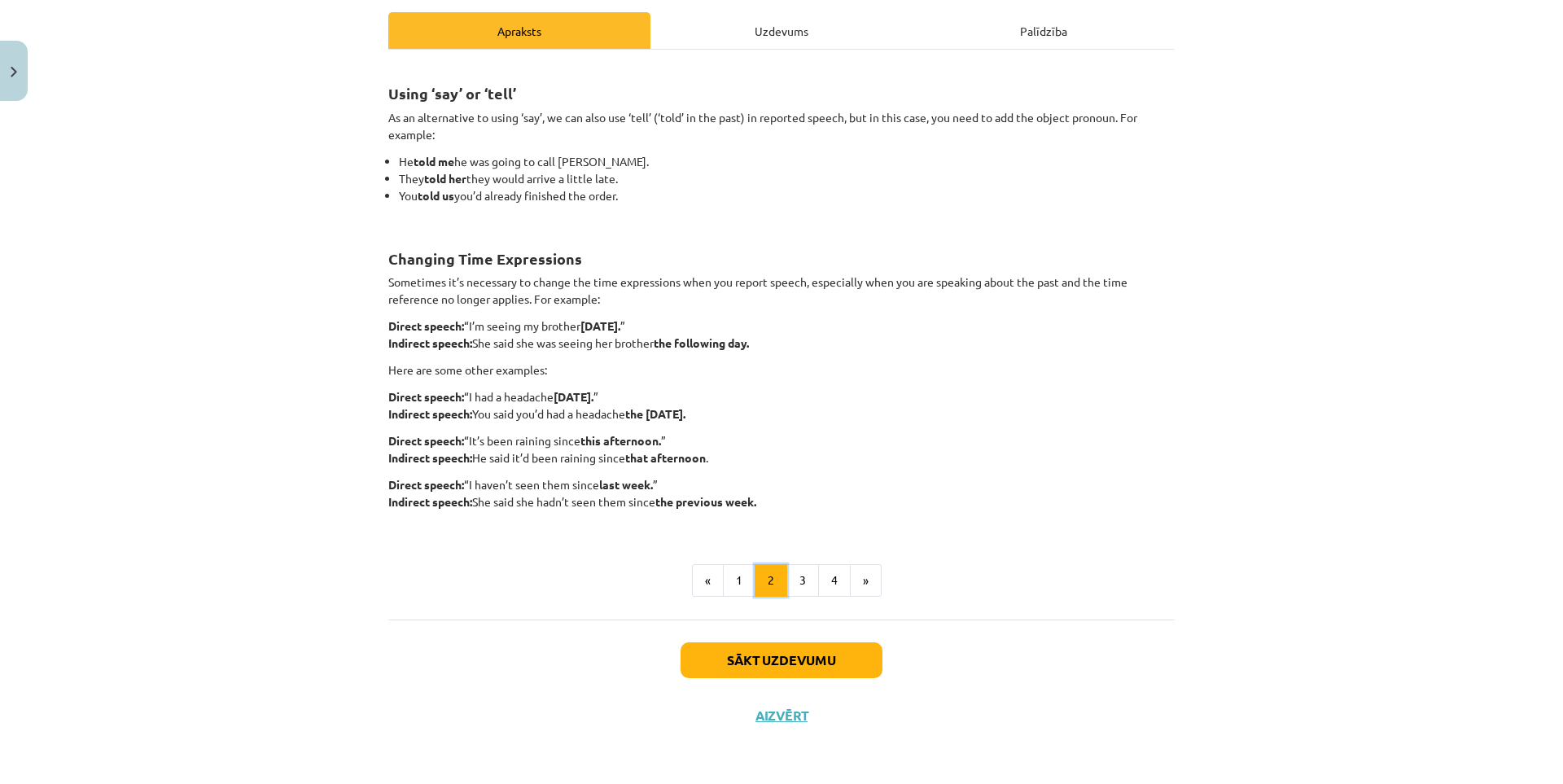
scroll to position [0, 0]
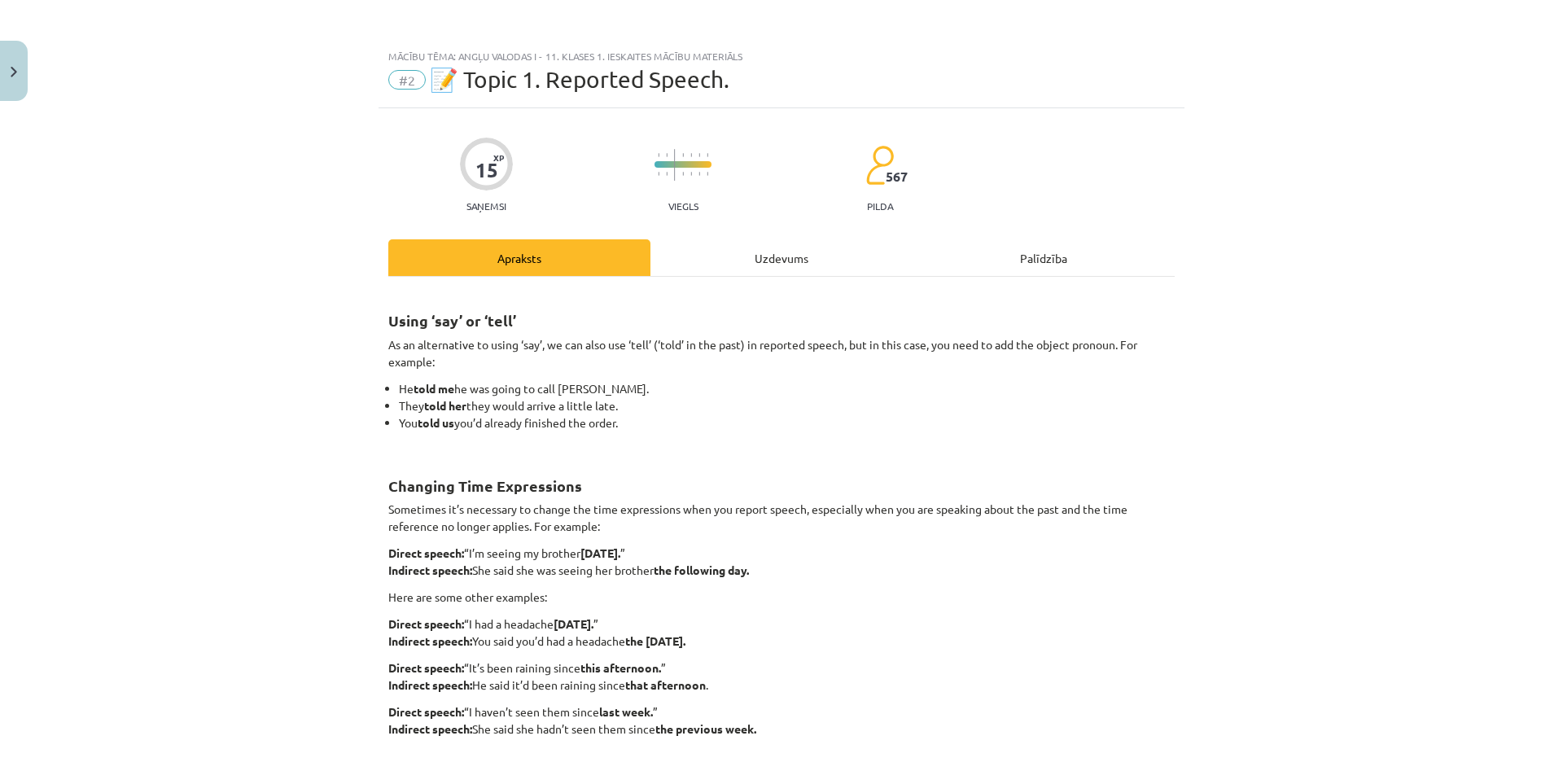
click at [769, 246] on div "Uzdevums" at bounding box center [782, 258] width 262 height 36
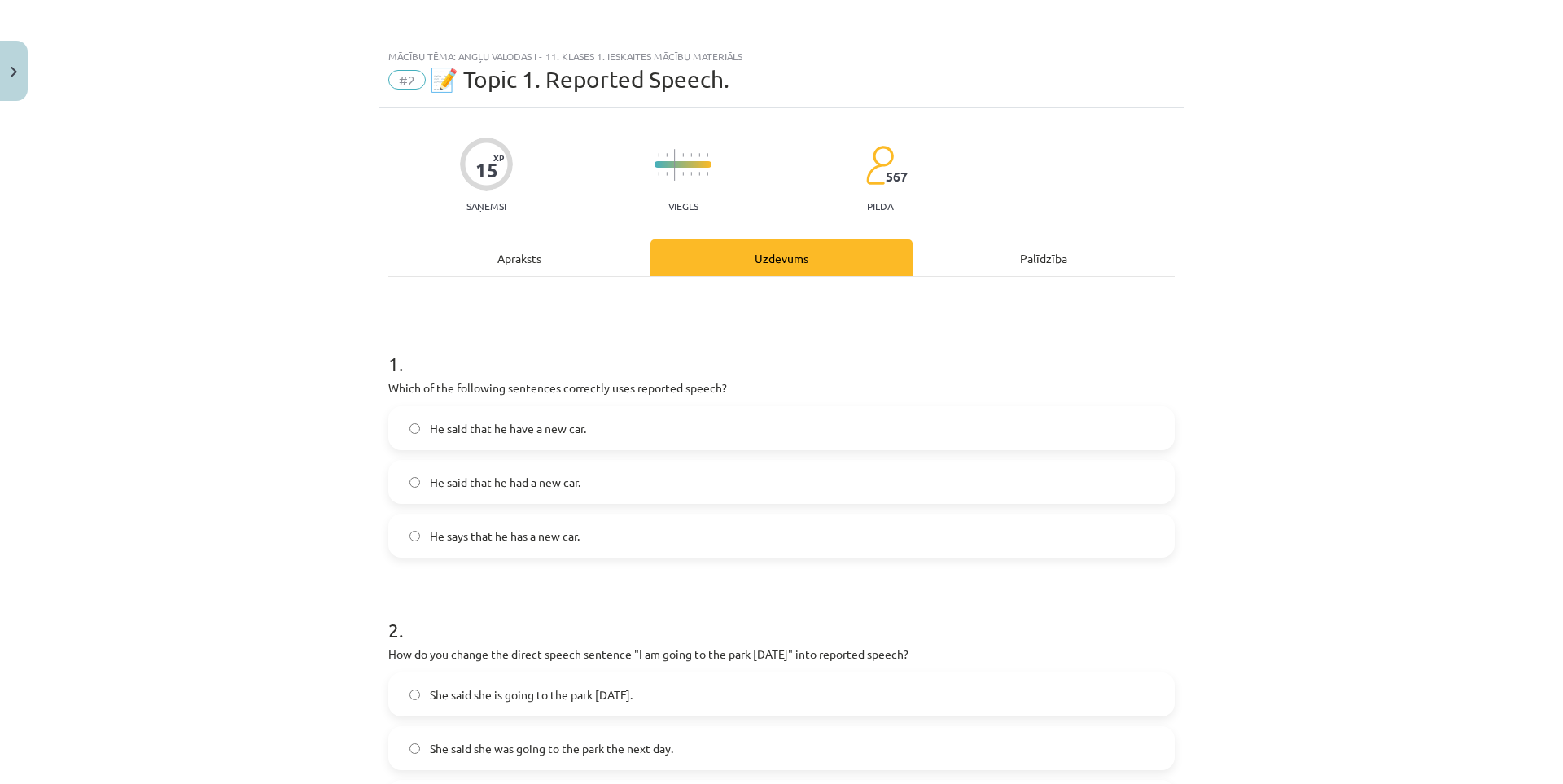
click at [504, 261] on div "Apraksts" at bounding box center [519, 258] width 262 height 36
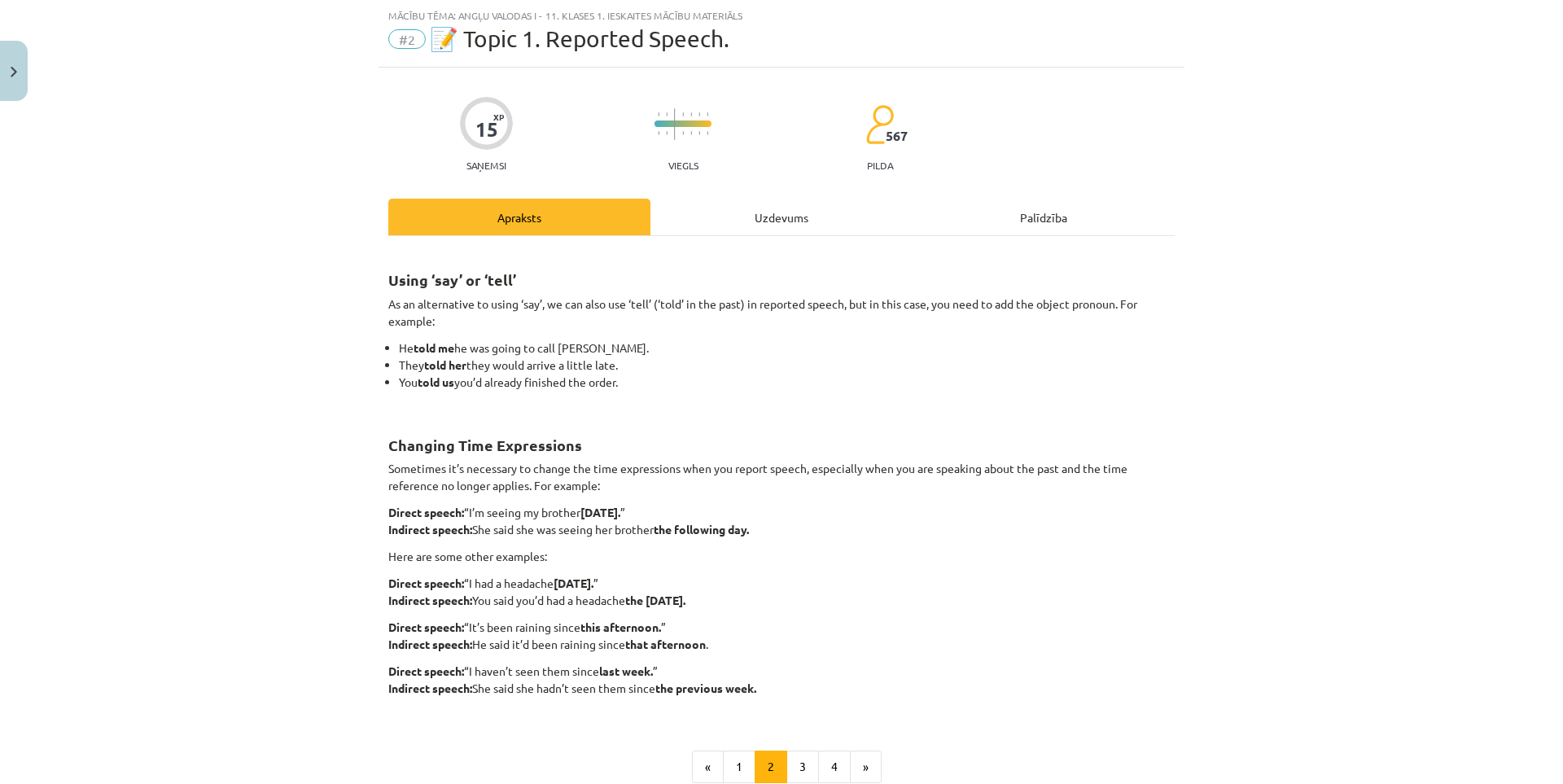
click at [702, 215] on div "Uzdevums" at bounding box center [782, 217] width 262 height 36
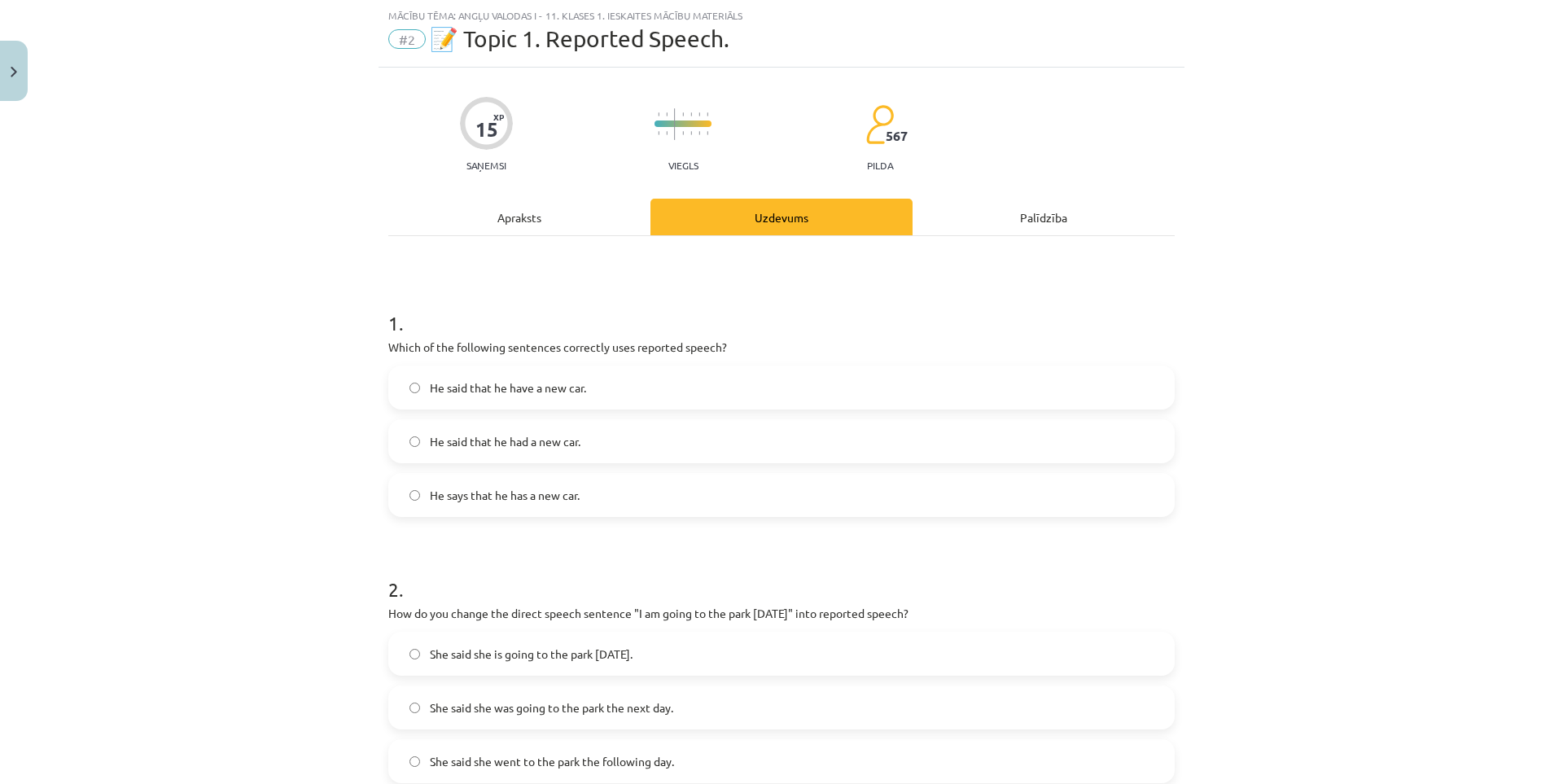
click at [459, 439] on span "He said that he had a new car." at bounding box center [505, 441] width 150 height 17
click at [225, 367] on div "Mācību tēma: Angļu valodas i - 11. klases 1. ieskaites mācību materiāls #2 📝 To…" at bounding box center [782, 392] width 1563 height 784
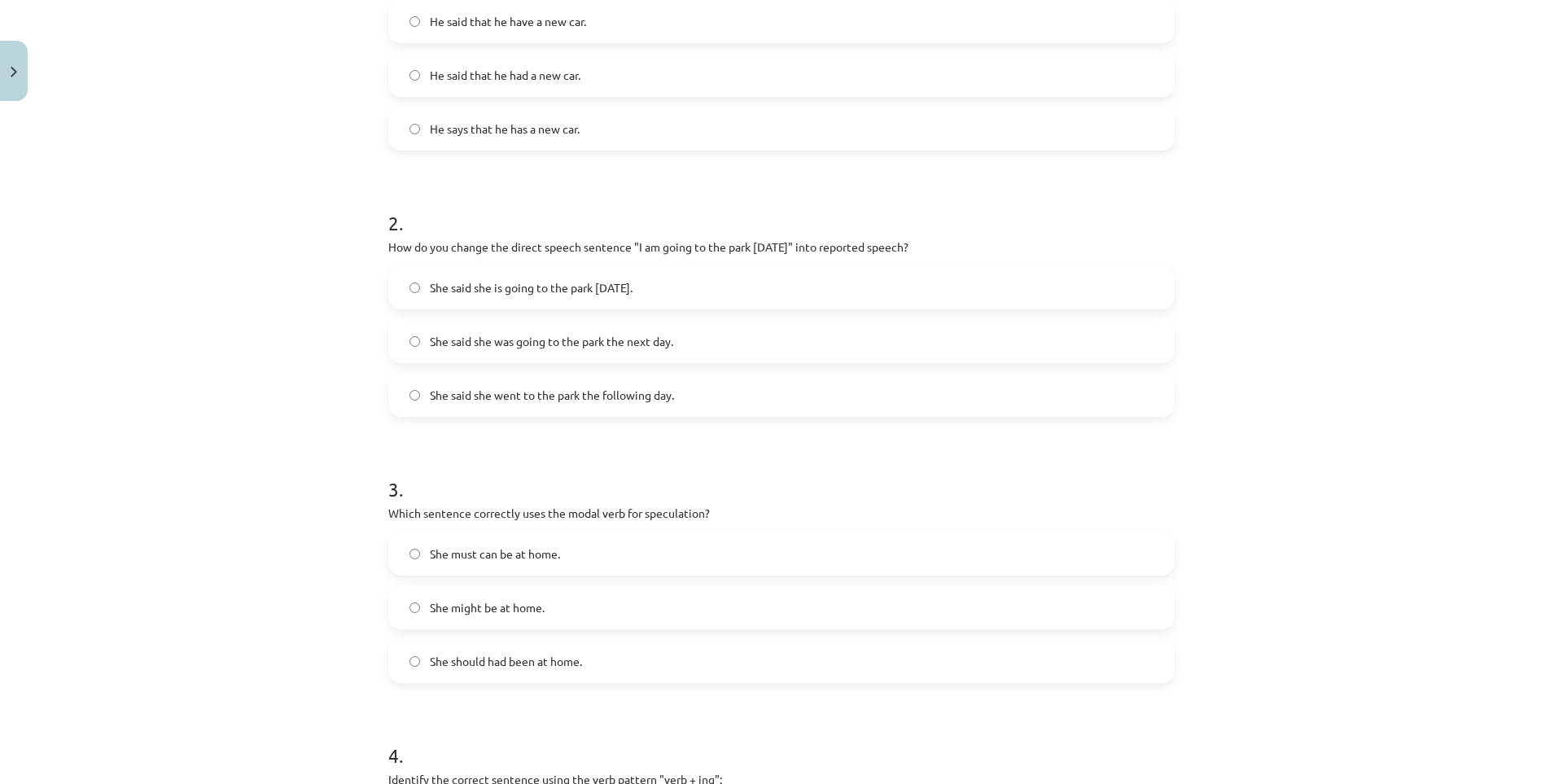
scroll to position [271, 0]
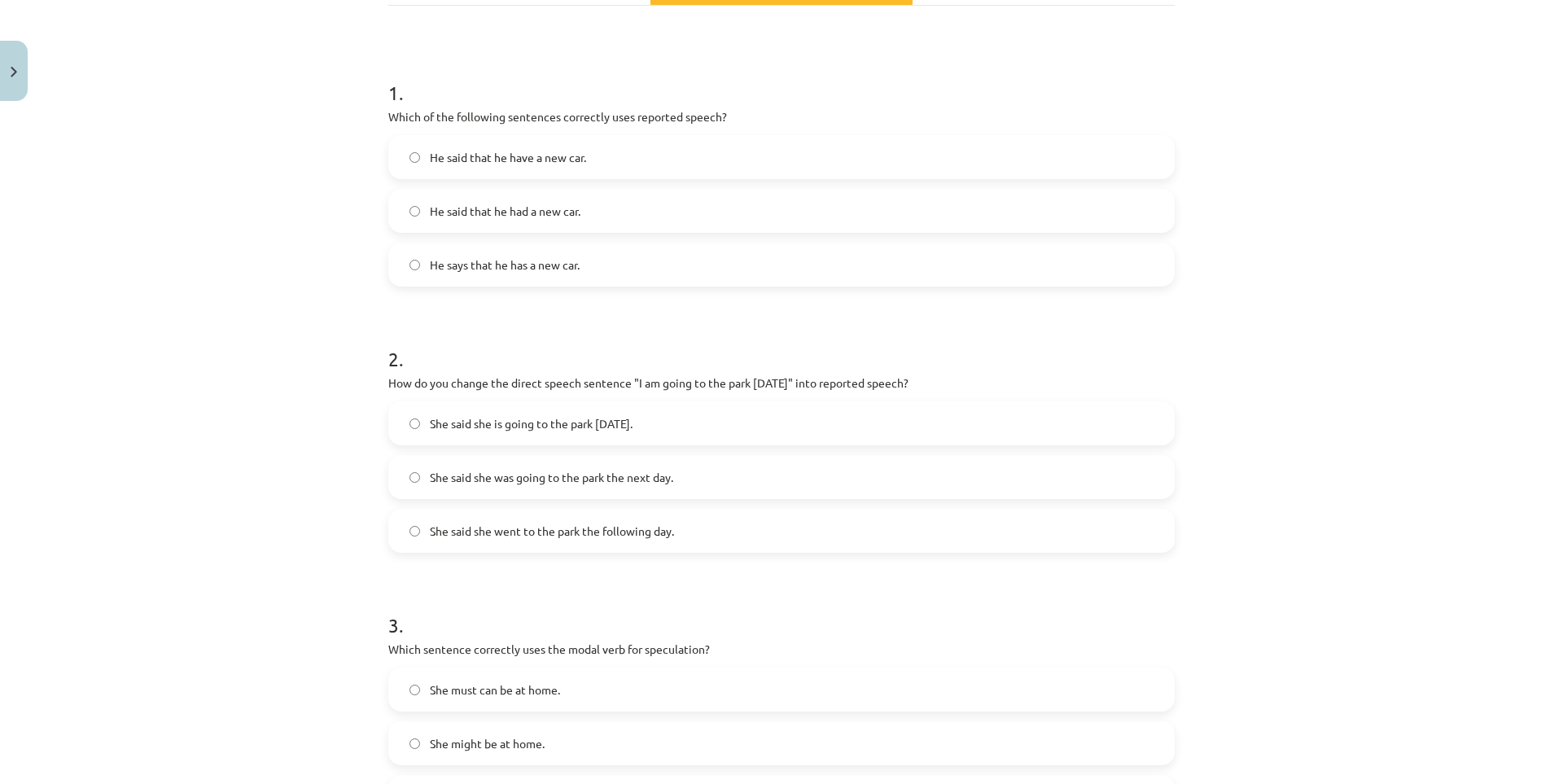
click at [610, 462] on label "She said she was going to the park the next day." at bounding box center [782, 477] width 783 height 41
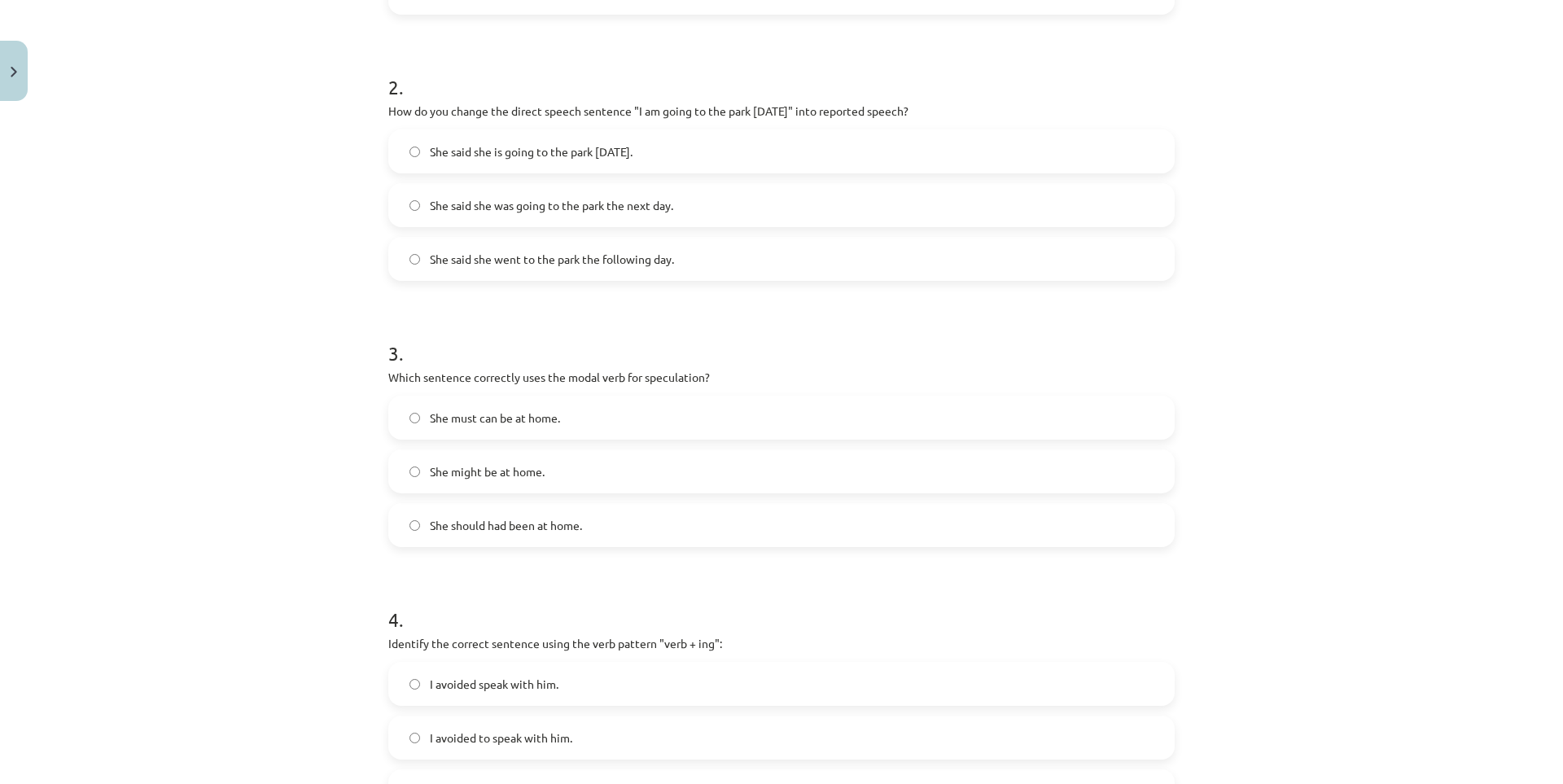
click at [483, 474] on span "She might be at home." at bounding box center [487, 471] width 115 height 17
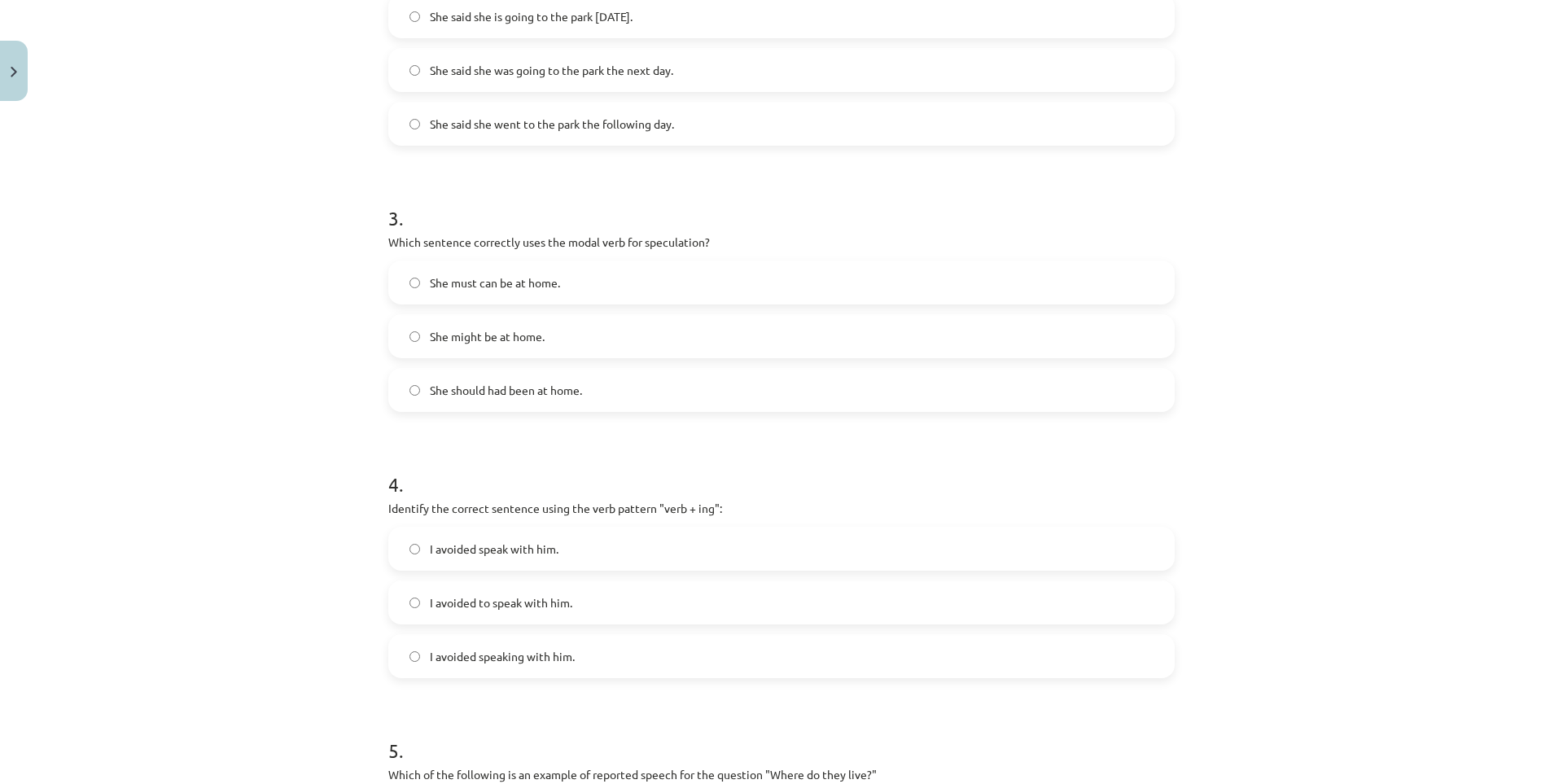
scroll to position [814, 0]
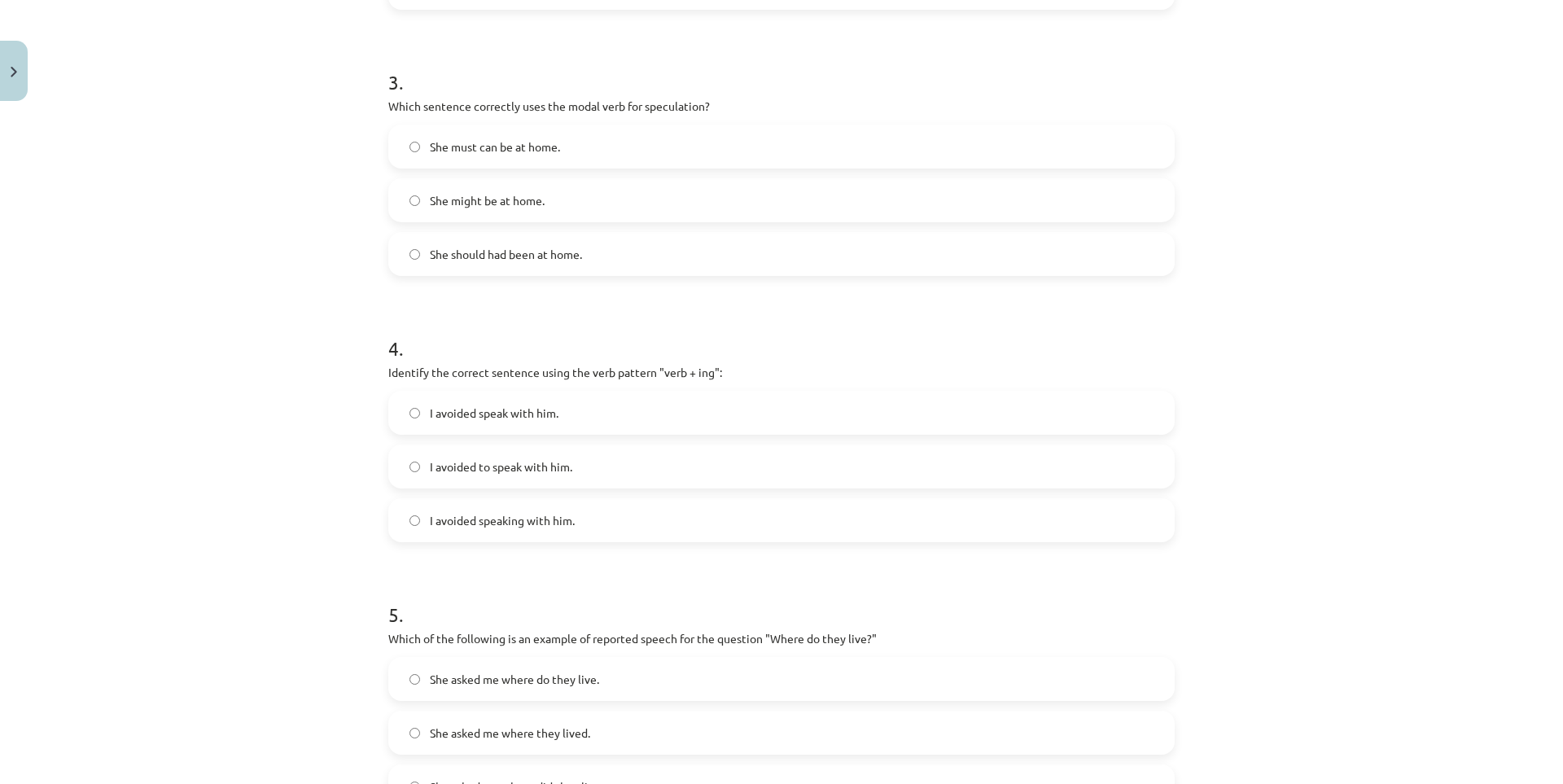
click at [512, 413] on span "I avoided speak with him." at bounding box center [494, 412] width 128 height 17
click at [514, 464] on span "I avoided to speak with him." at bounding box center [500, 467] width 142 height 17
click at [331, 397] on div "Mācību tēma: Angļu valodas i - 11. klases 1. ieskaites mācību materiāls #2 📝 To…" at bounding box center [782, 392] width 1563 height 784
click at [473, 510] on label "I avoided speaking with him." at bounding box center [782, 520] width 783 height 41
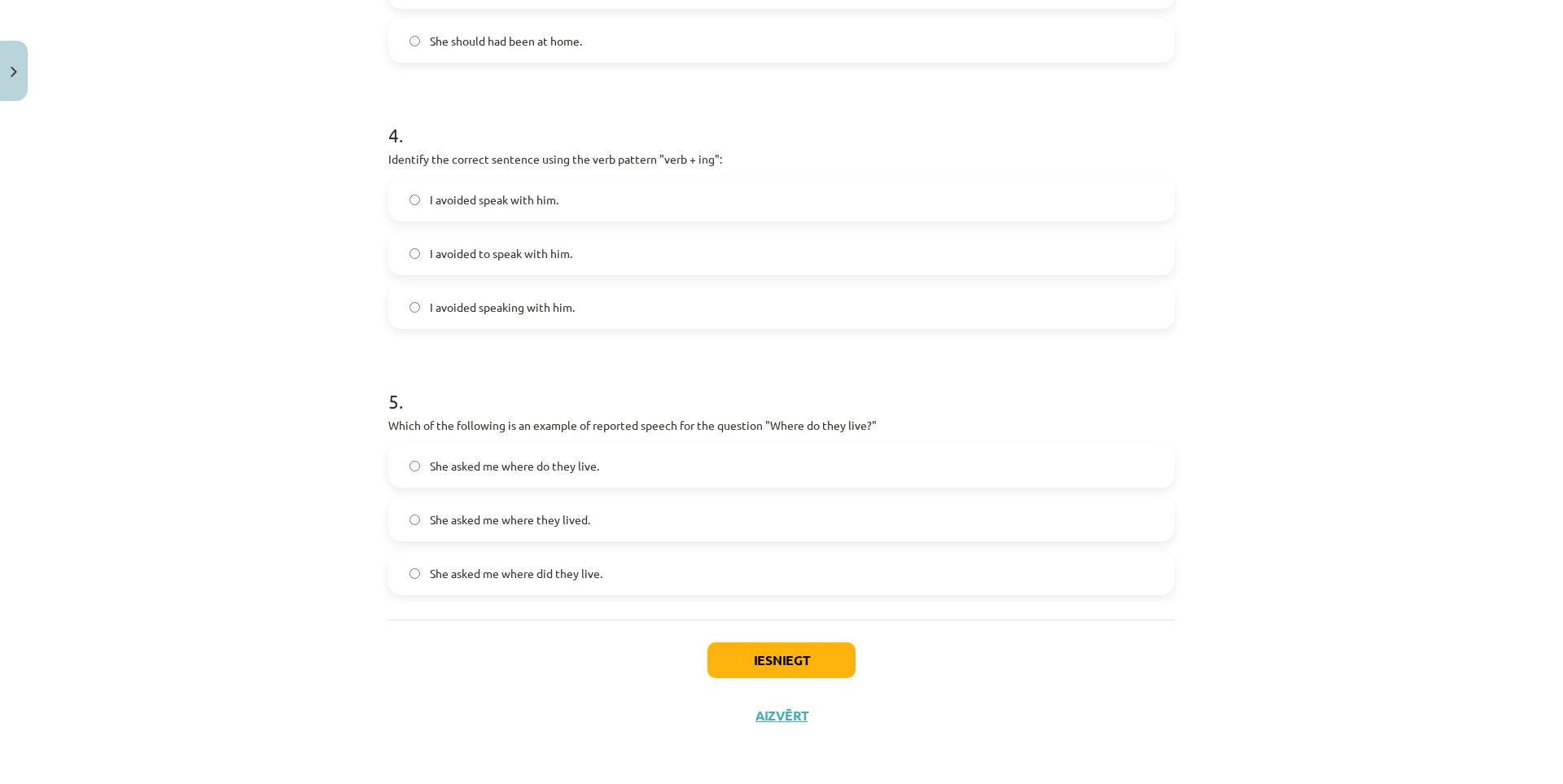
click at [577, 511] on span "She asked me where they lived." at bounding box center [509, 519] width 160 height 17
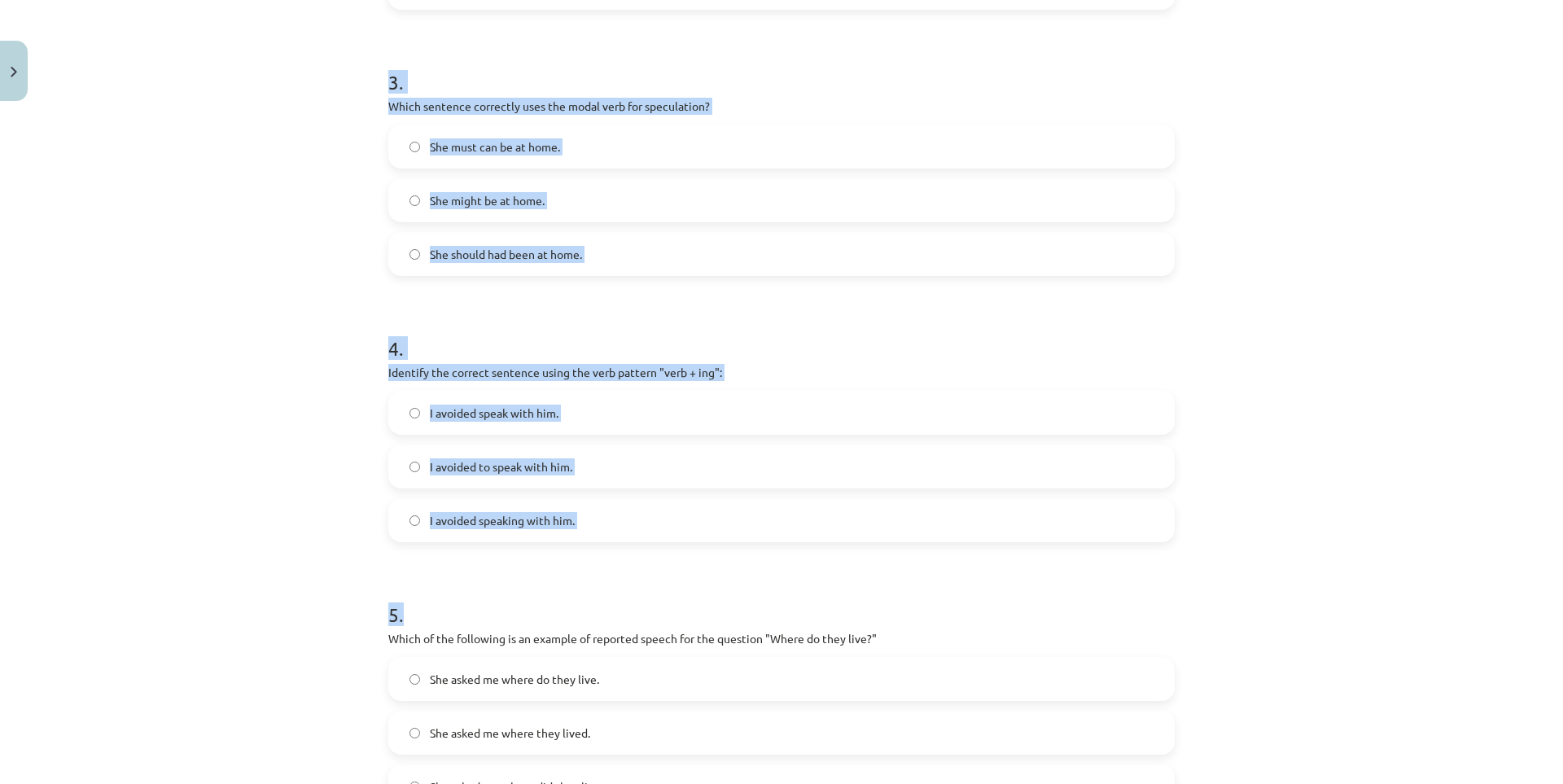
scroll to position [949, 0]
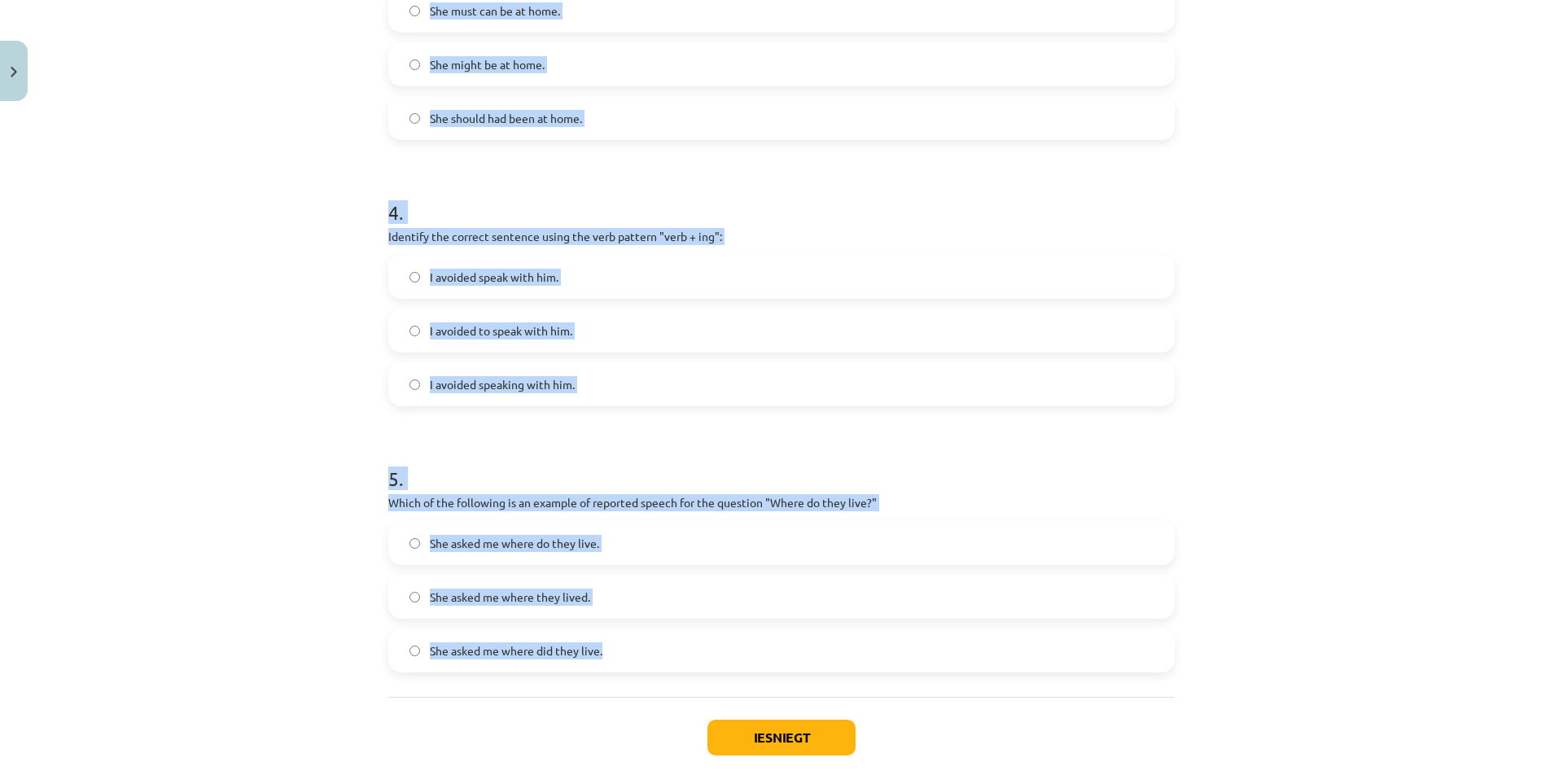
drag, startPoint x: 377, startPoint y: 351, endPoint x: 628, endPoint y: 643, distance: 385.1
copy form "1 . Which of the following sentences correctly uses reported speech? He said th…"
click at [121, 409] on div "Mācību tēma: Angļu valodas i - 11. klases 1. ieskaites mācību materiāls #2 📝 To…" at bounding box center [782, 392] width 1563 height 784
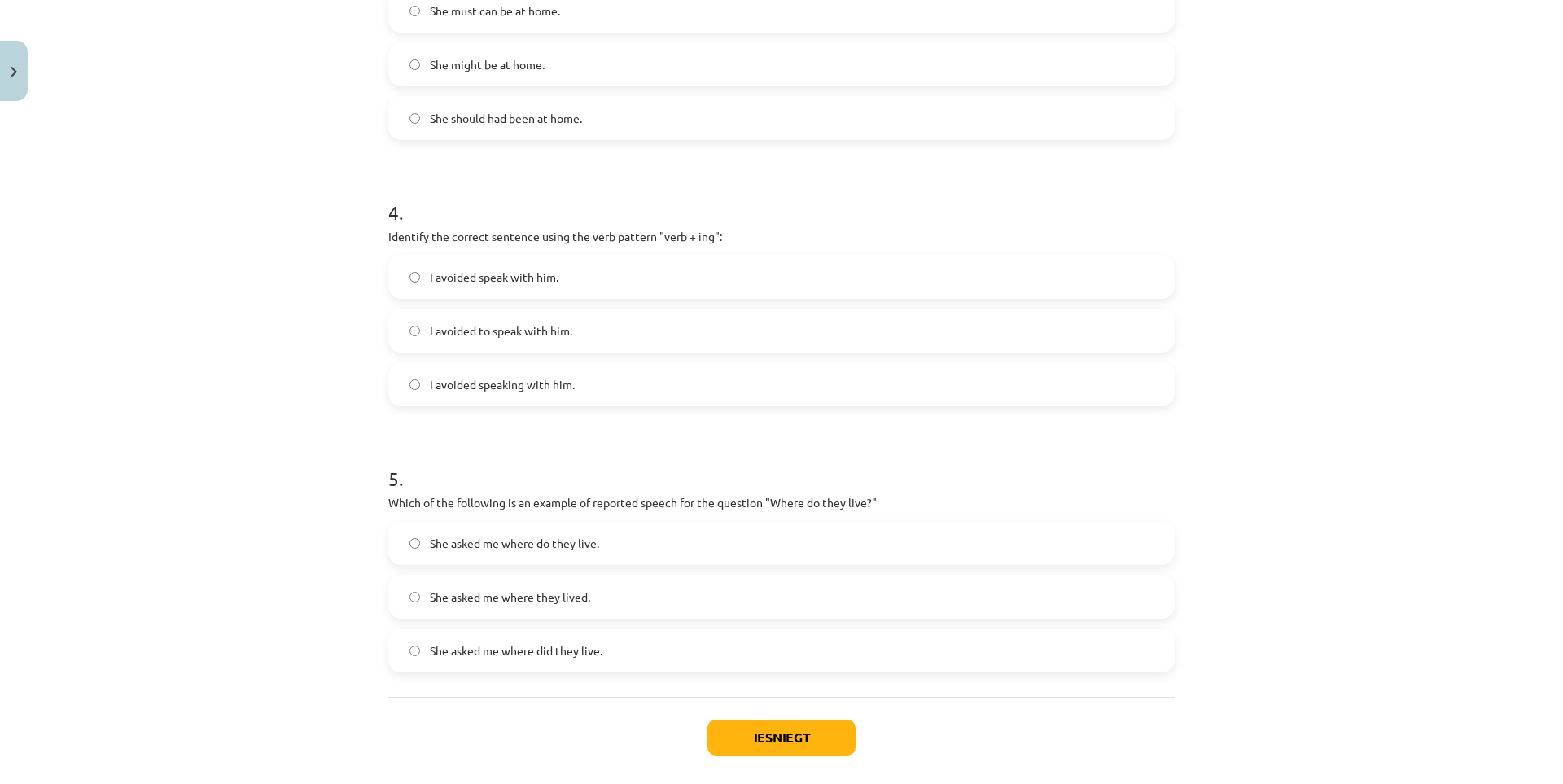
scroll to position [1027, 0]
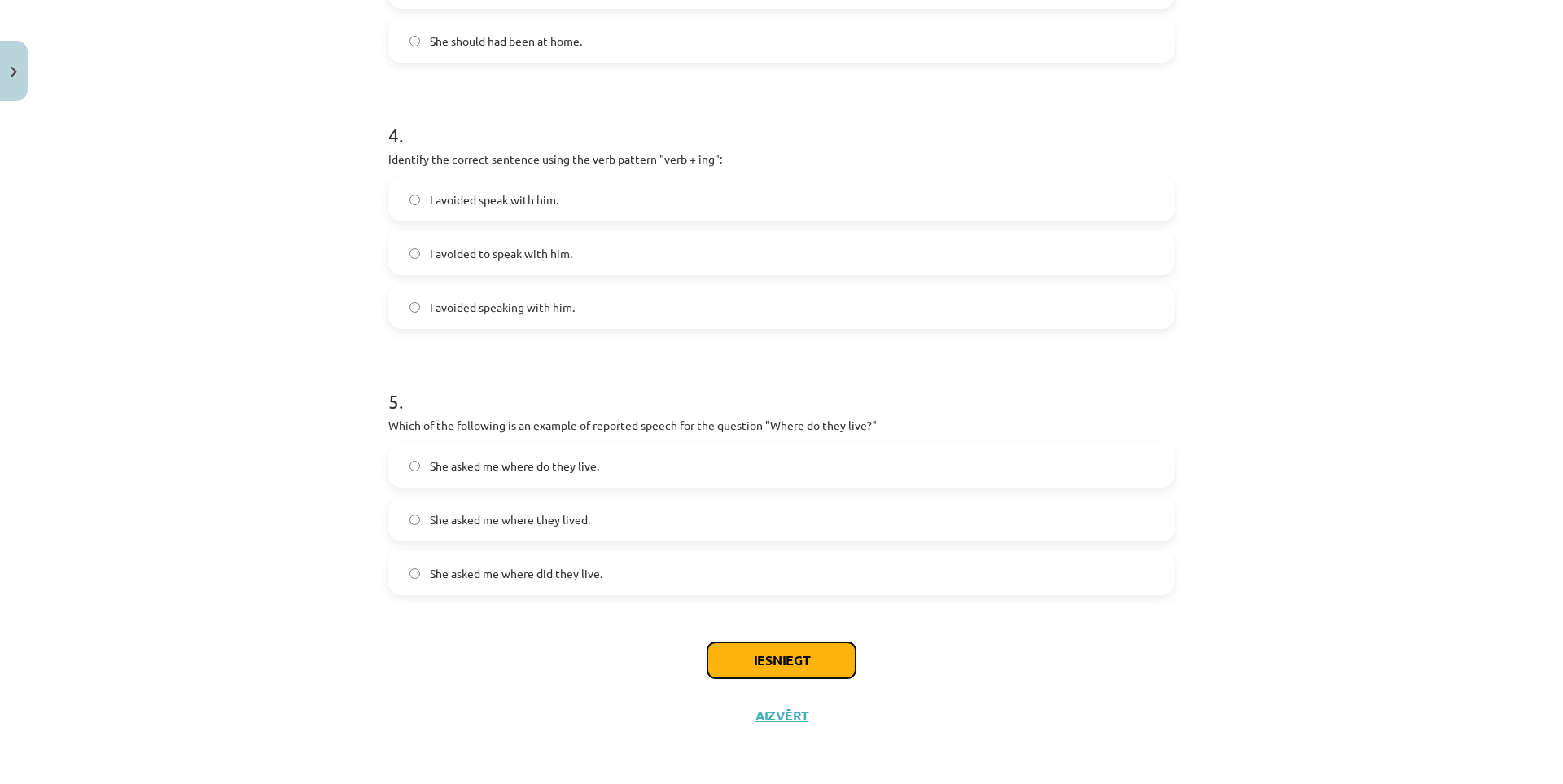
click at [791, 663] on button "Iesniegt" at bounding box center [782, 660] width 148 height 36
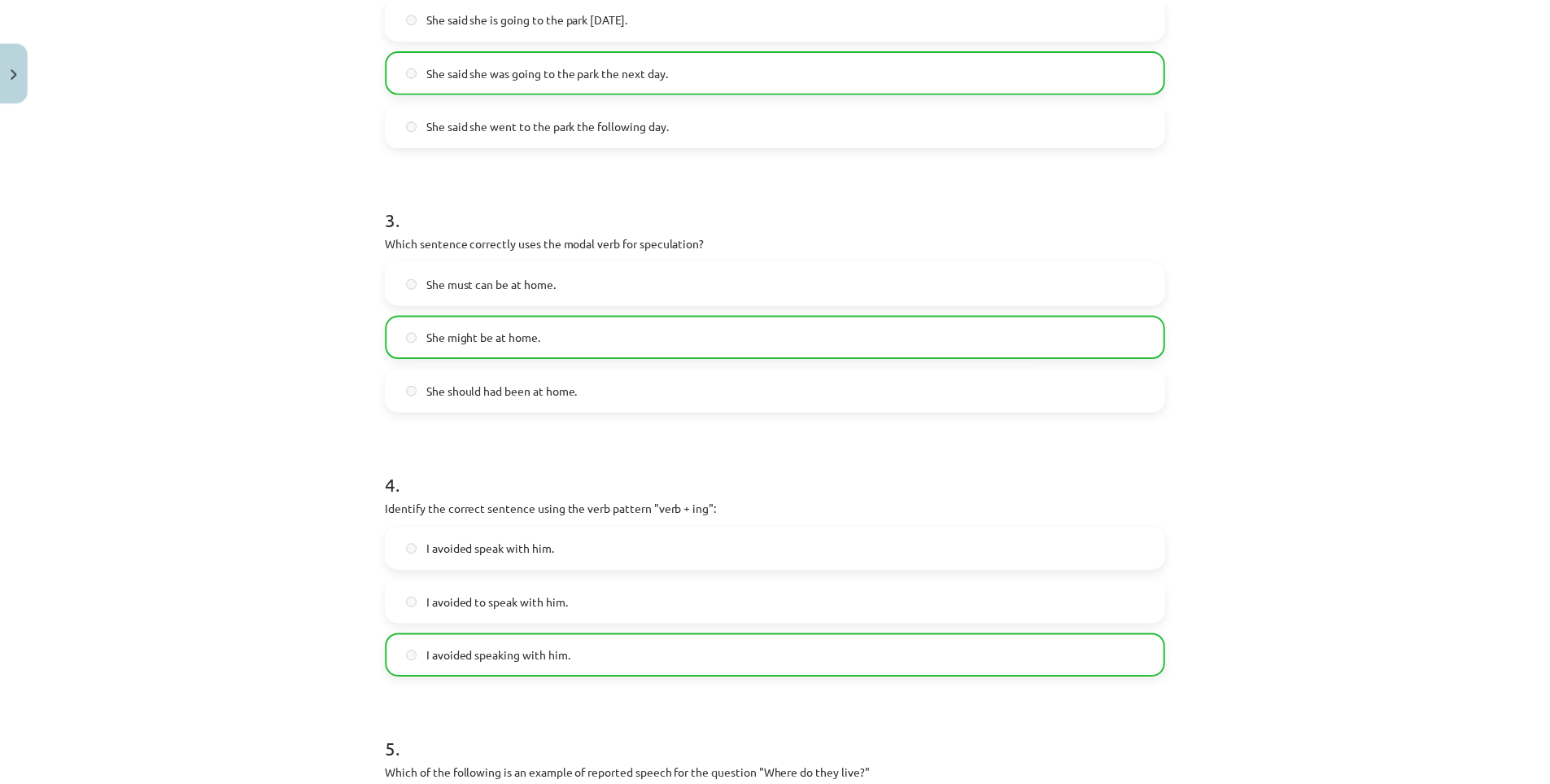
scroll to position [1079, 0]
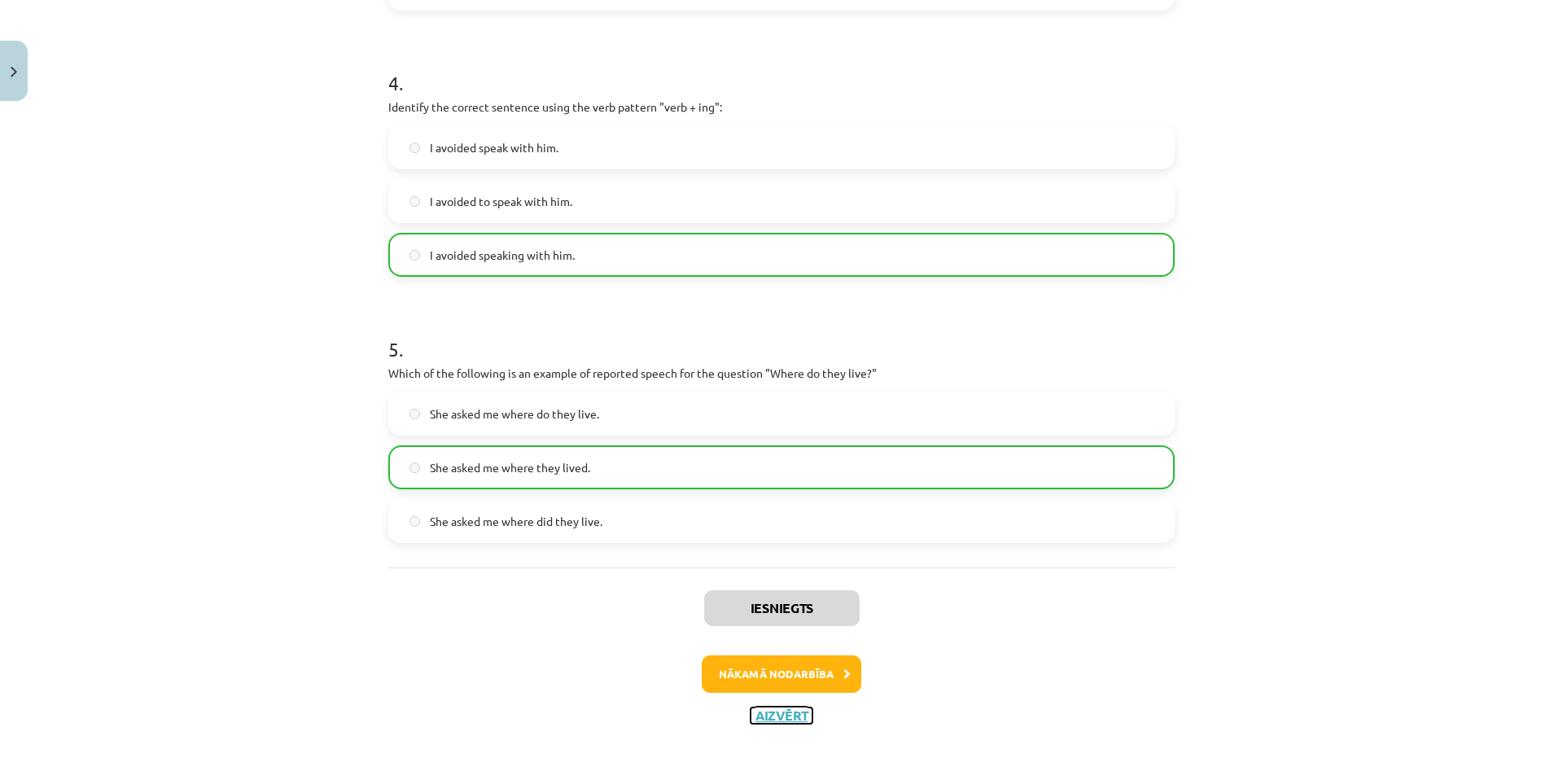
click at [773, 713] on button "Aizvērt" at bounding box center [782, 715] width 62 height 16
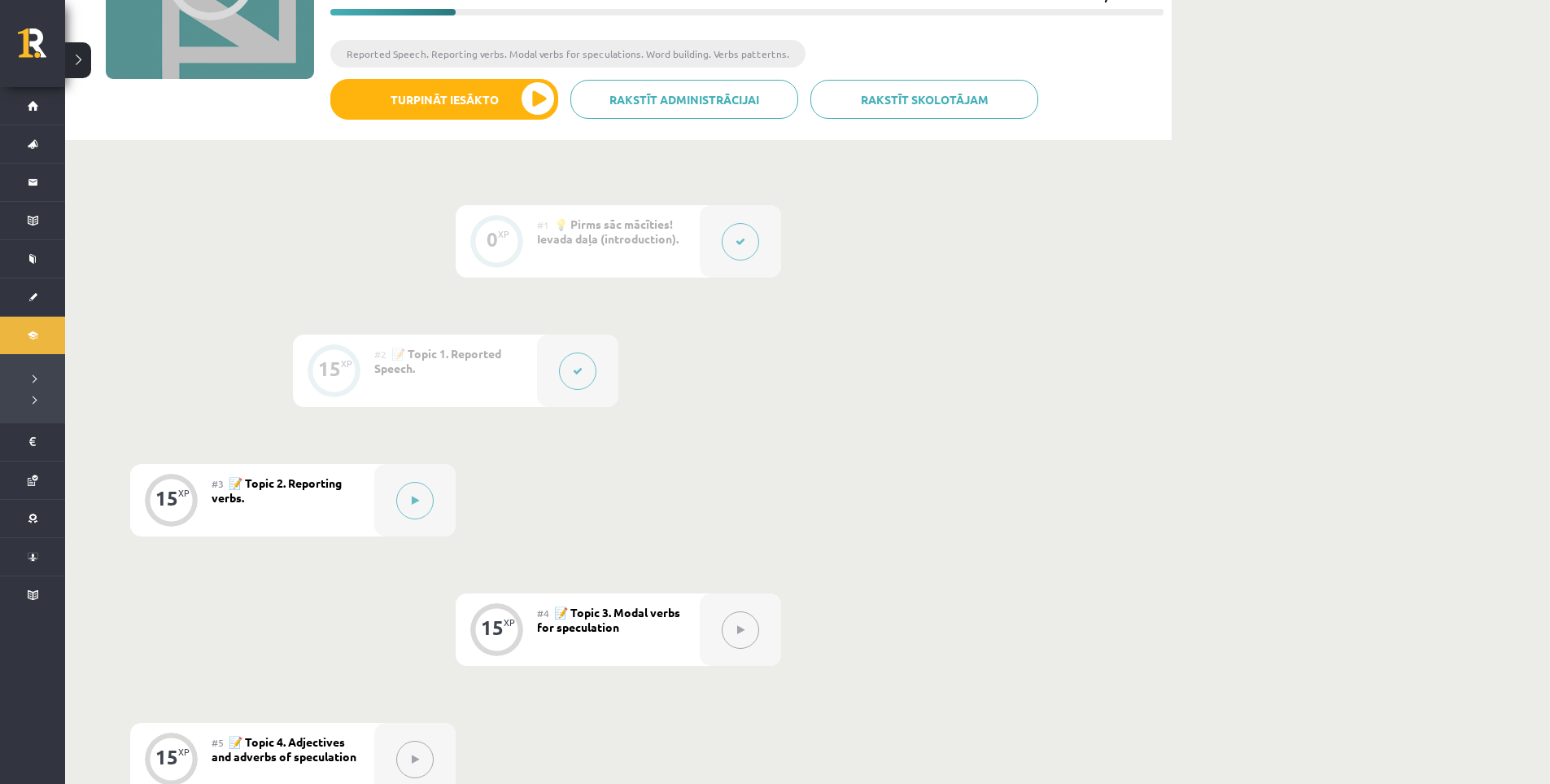
scroll to position [0, 0]
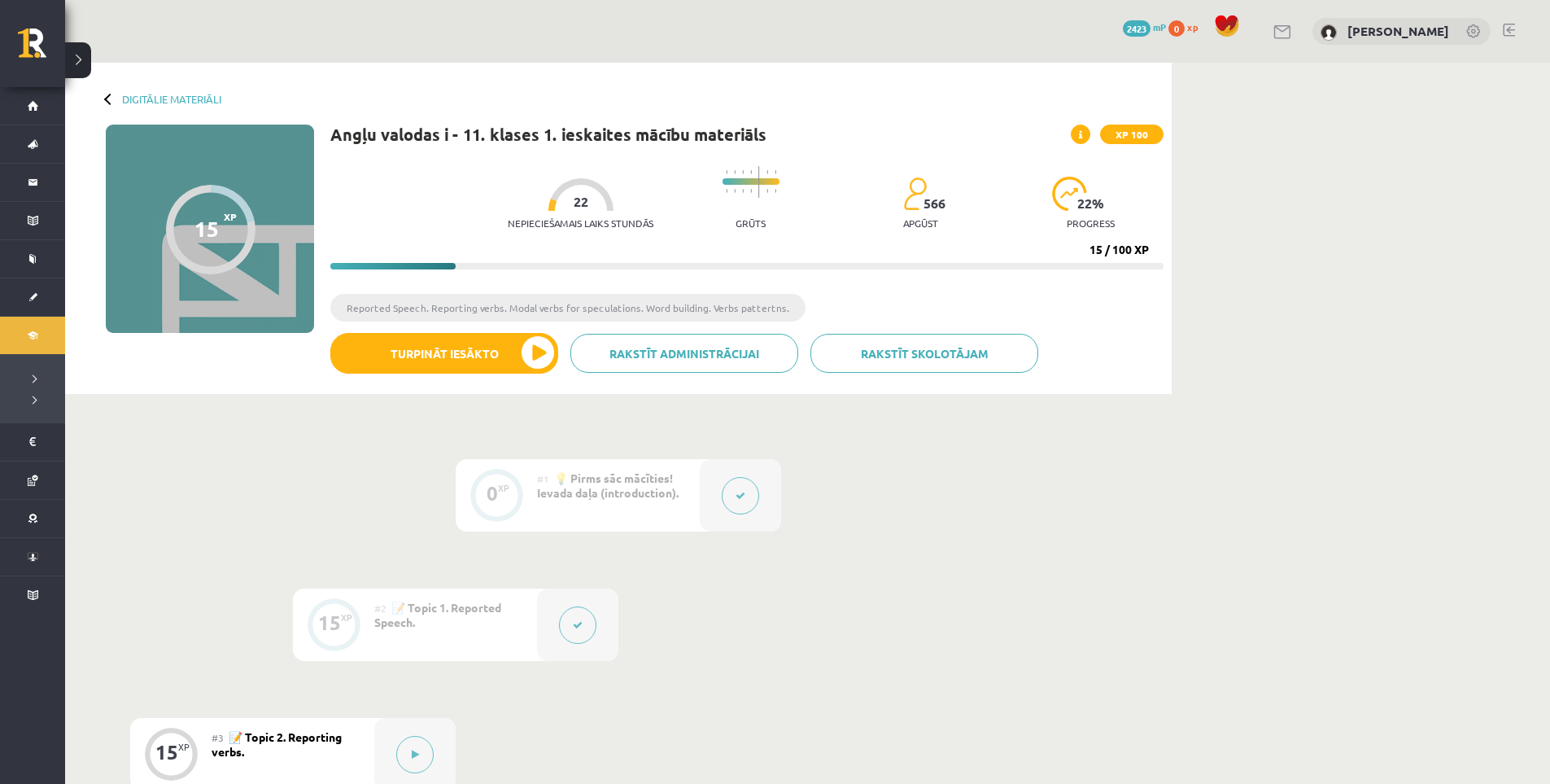
drag, startPoint x: 825, startPoint y: 508, endPoint x: 818, endPoint y: 496, distance: 13.9
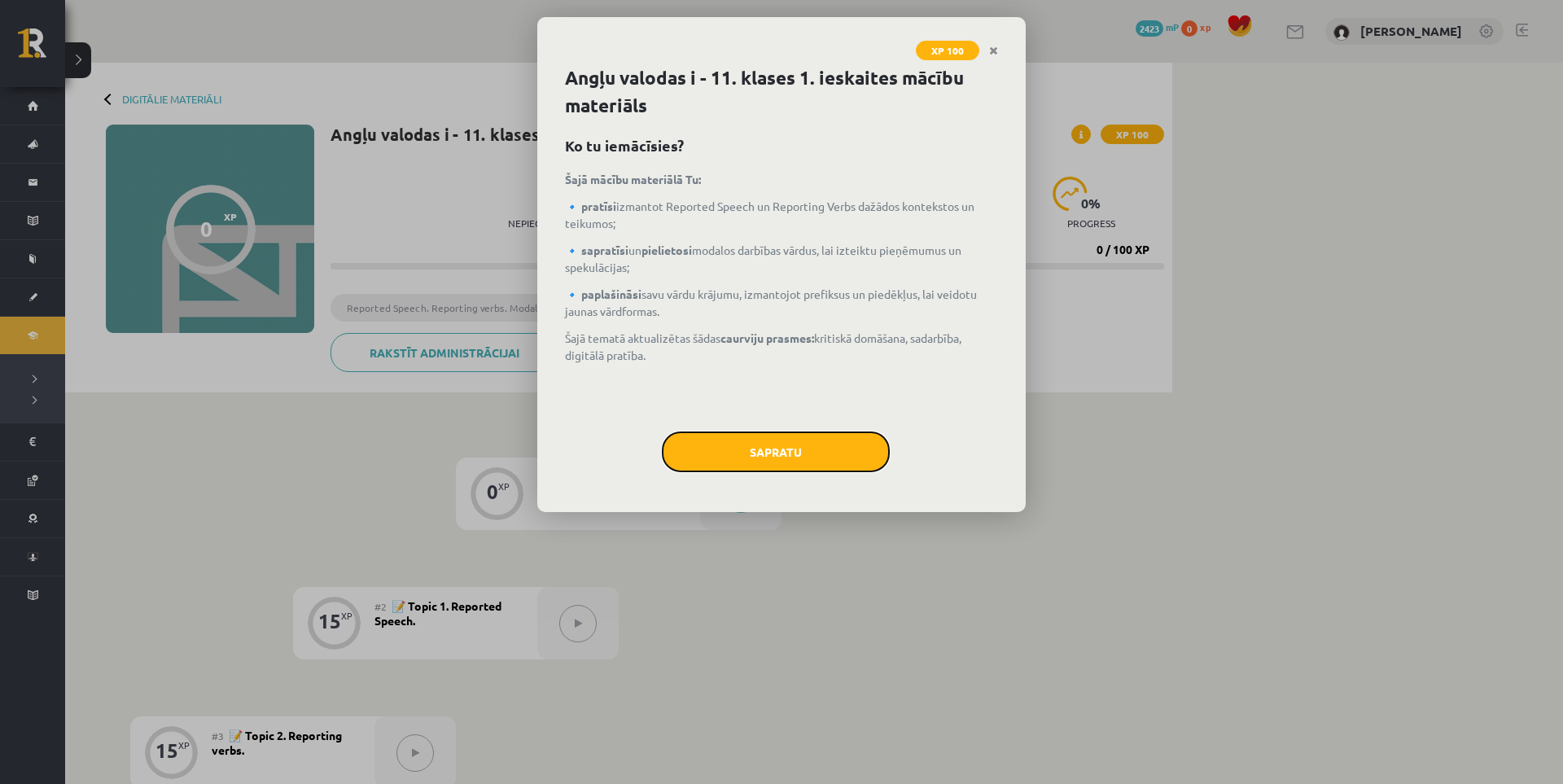
drag, startPoint x: 823, startPoint y: 487, endPoint x: 793, endPoint y: 479, distance: 31.0
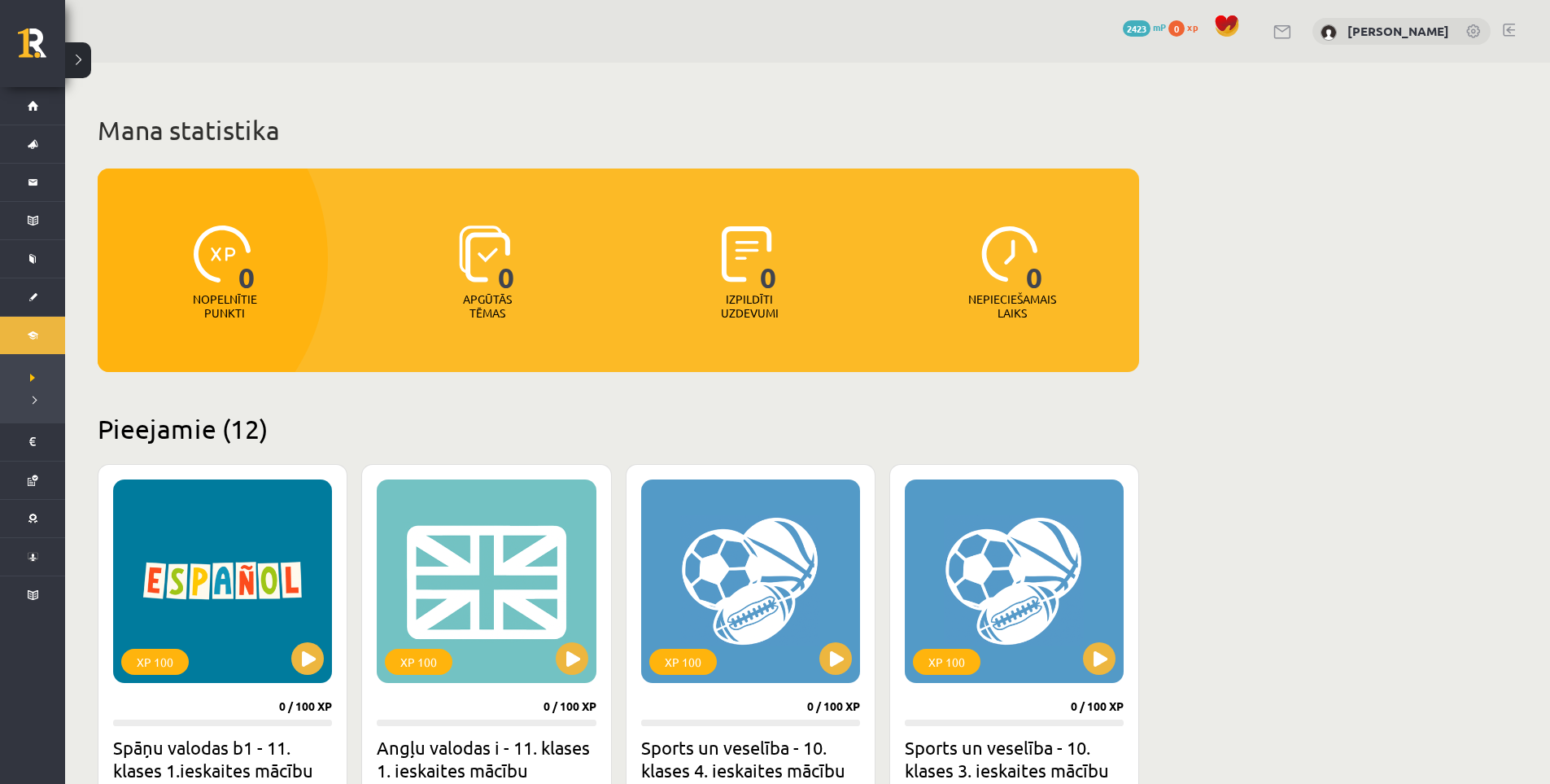
scroll to position [271, 0]
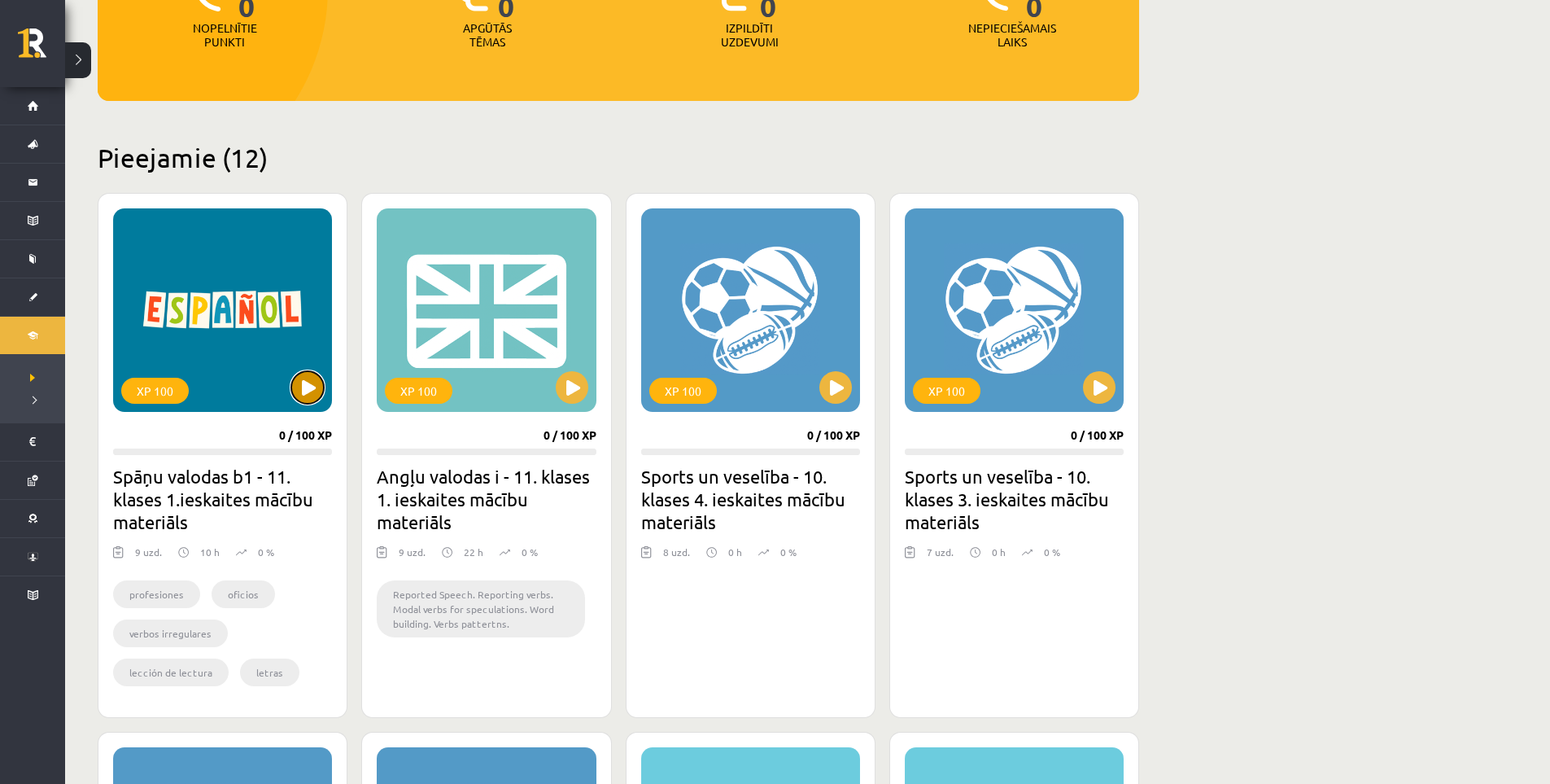
click at [297, 394] on button at bounding box center [307, 387] width 33 height 33
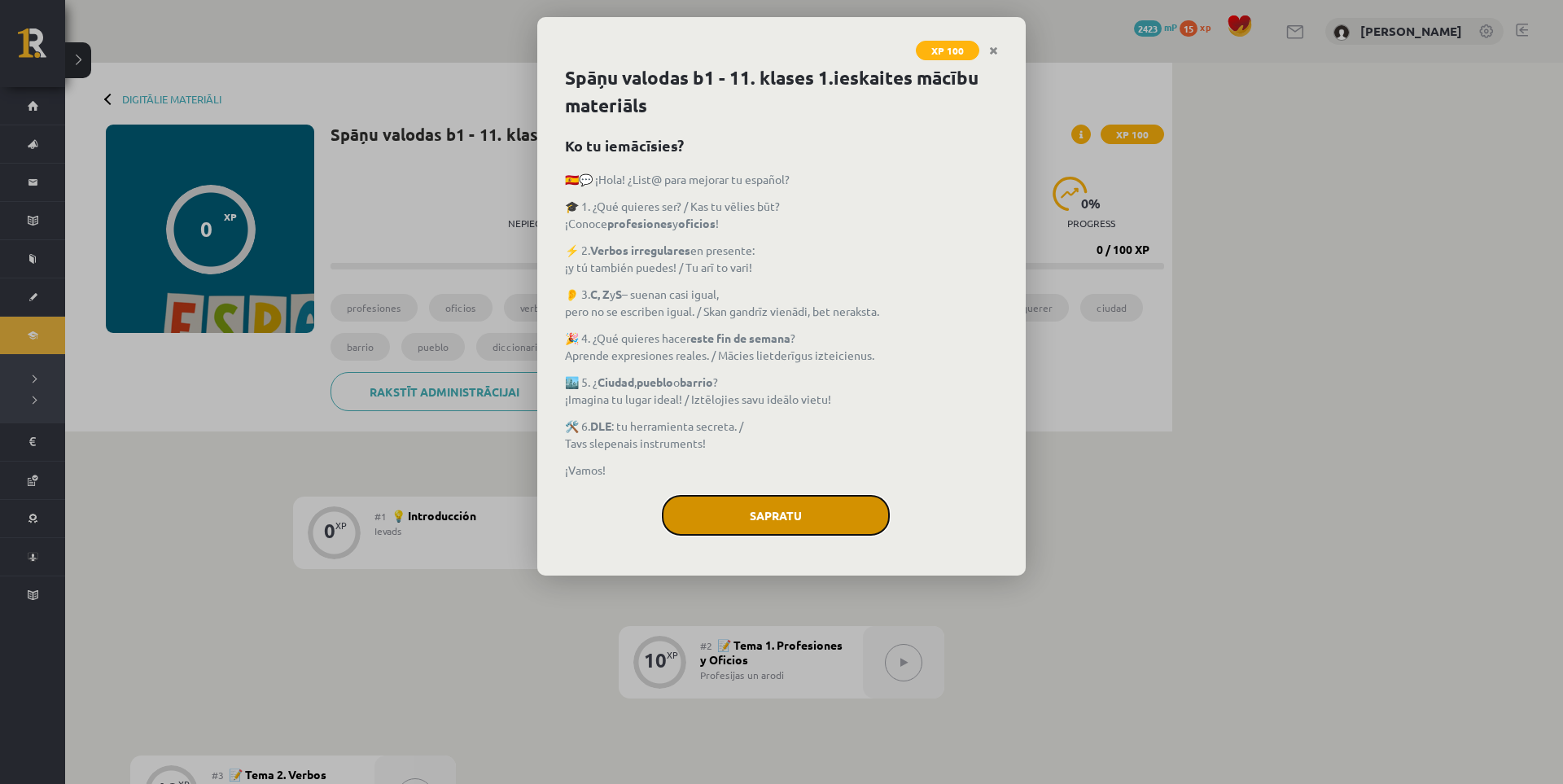
click at [818, 509] on button "Sapratu" at bounding box center [776, 515] width 228 height 41
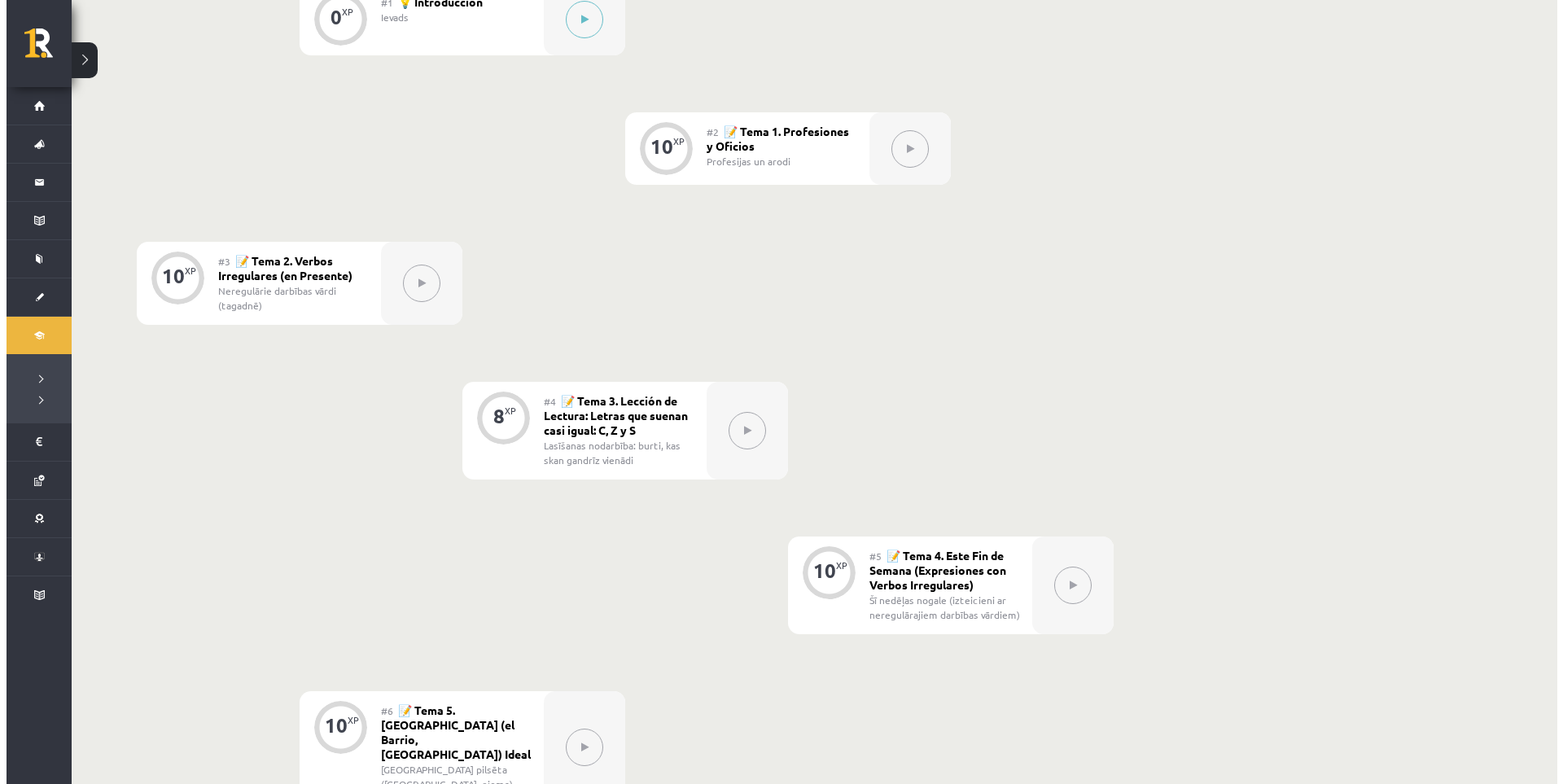
scroll to position [107, 0]
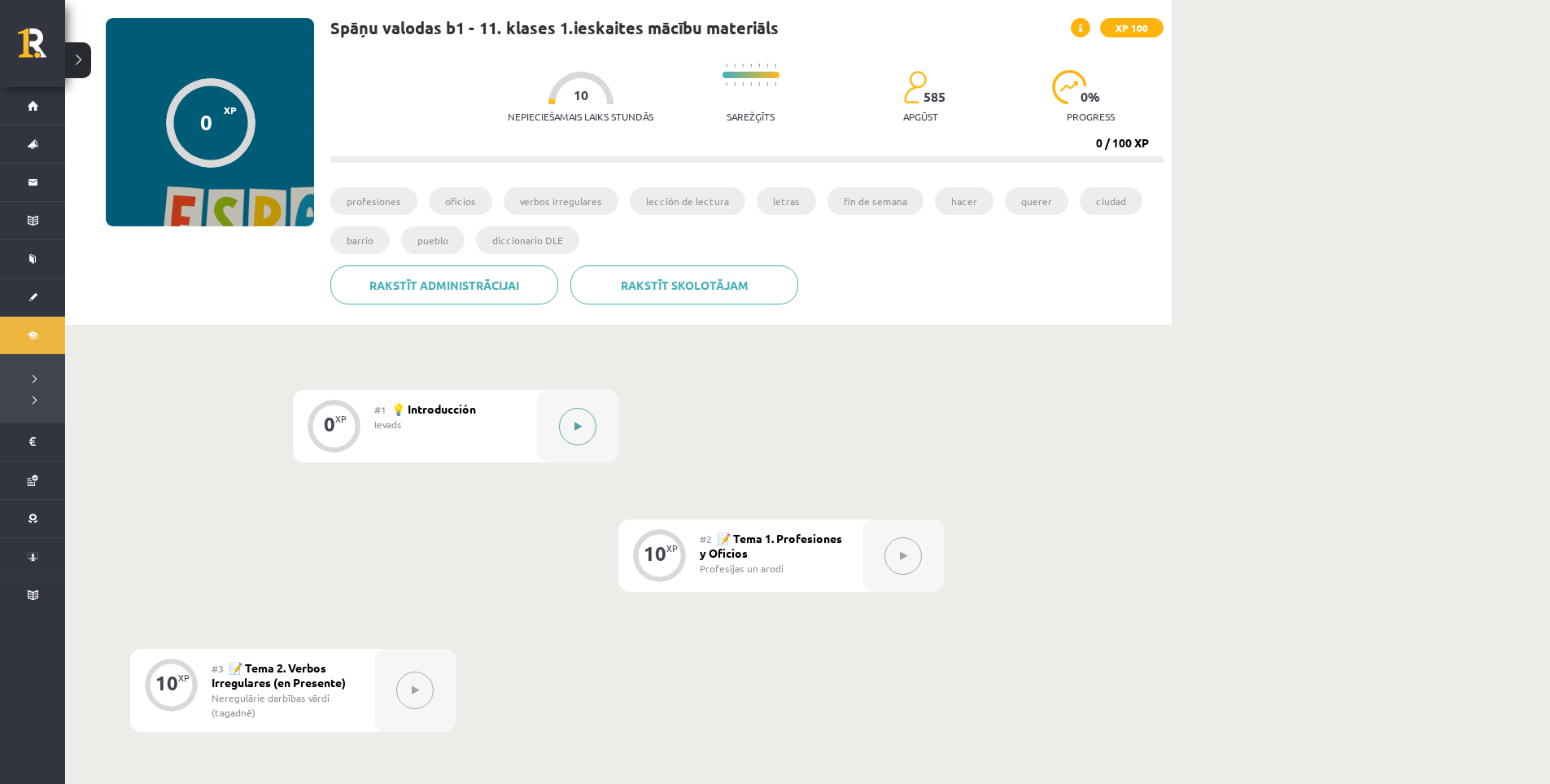
click at [596, 438] on div at bounding box center [578, 426] width 81 height 72
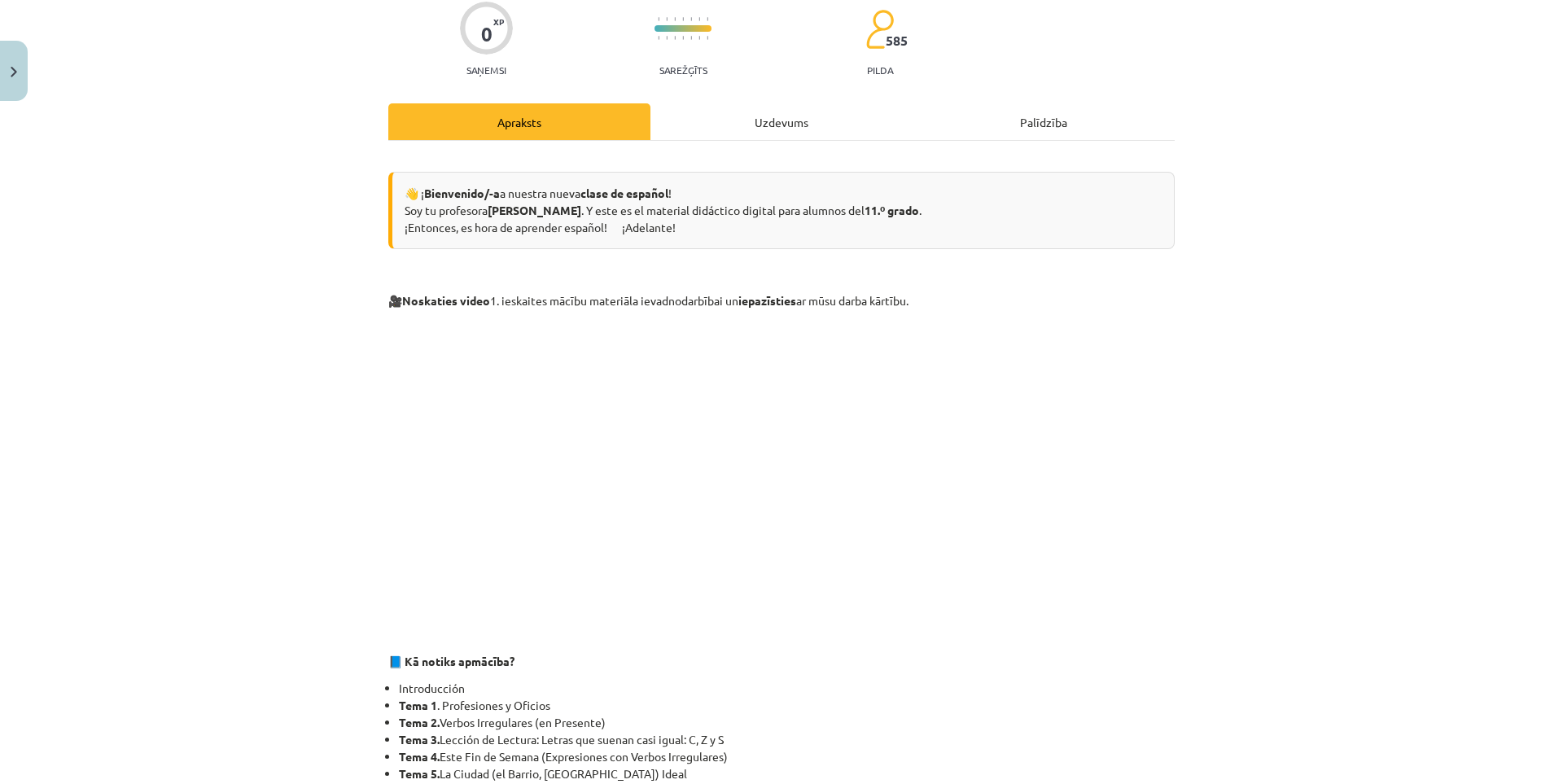
scroll to position [407, 0]
